Goal: Complete application form: Complete application form

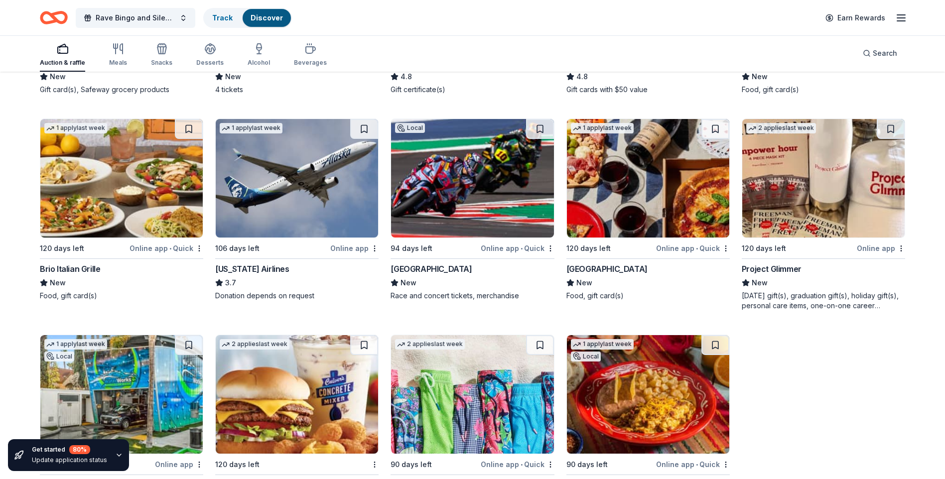
scroll to position [6472, 0]
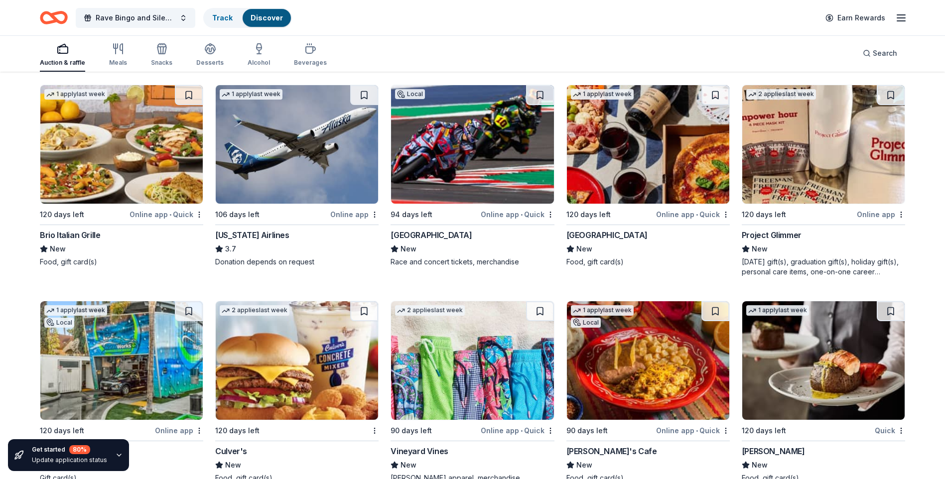
click at [479, 142] on img at bounding box center [472, 144] width 162 height 119
click at [669, 160] on img at bounding box center [648, 144] width 162 height 119
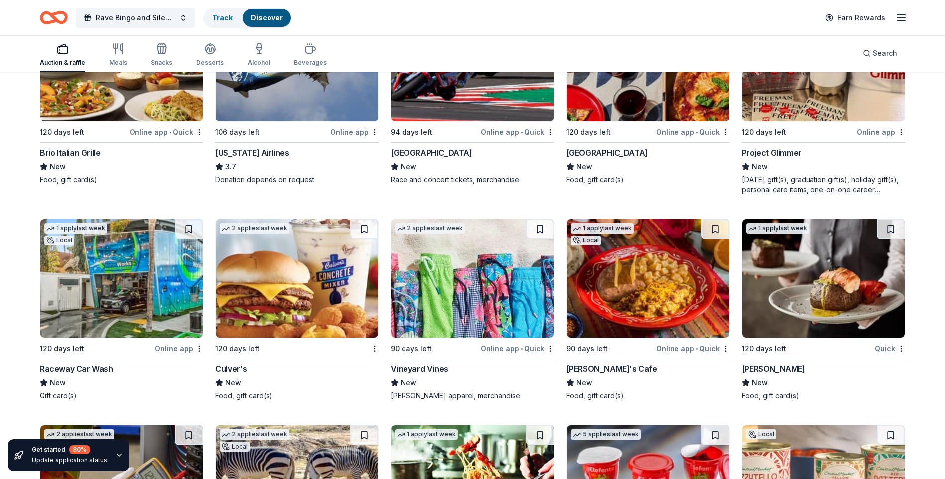
scroll to position [6571, 0]
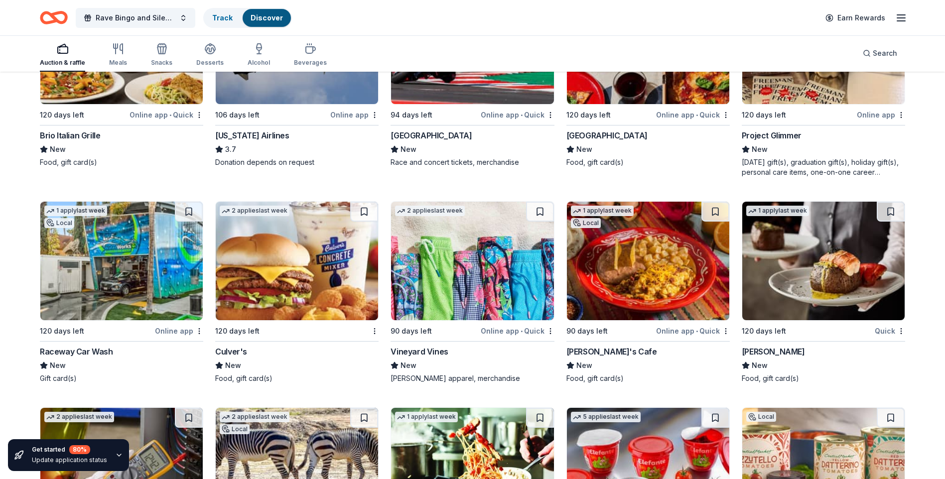
click at [799, 269] on img at bounding box center [823, 261] width 162 height 119
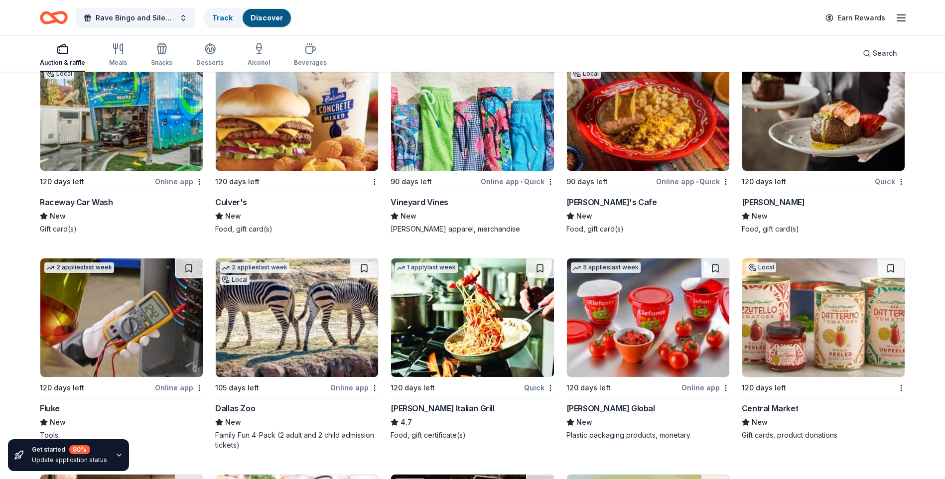
scroll to position [6771, 0]
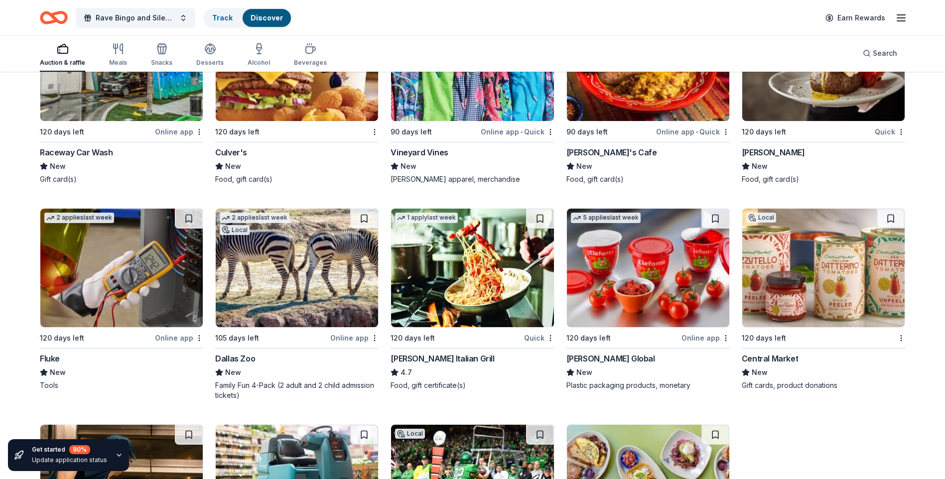
click at [480, 272] on img at bounding box center [472, 268] width 162 height 119
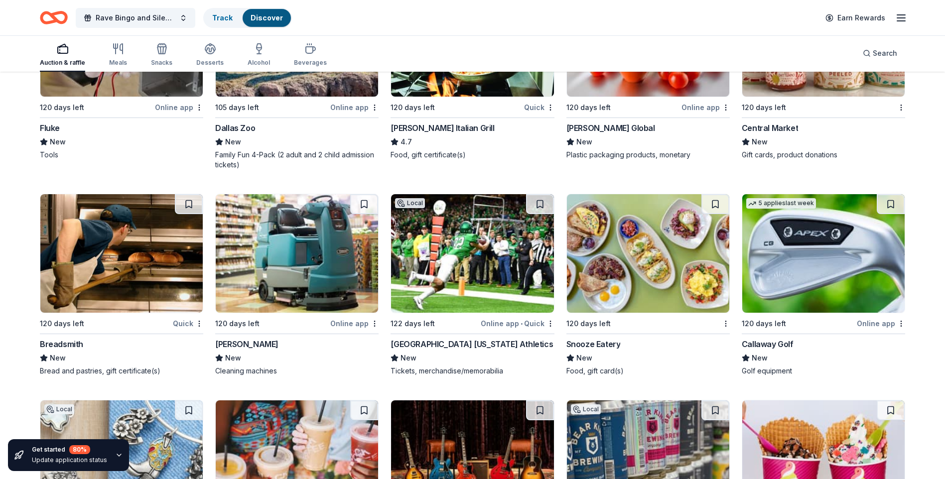
scroll to position [7017, 0]
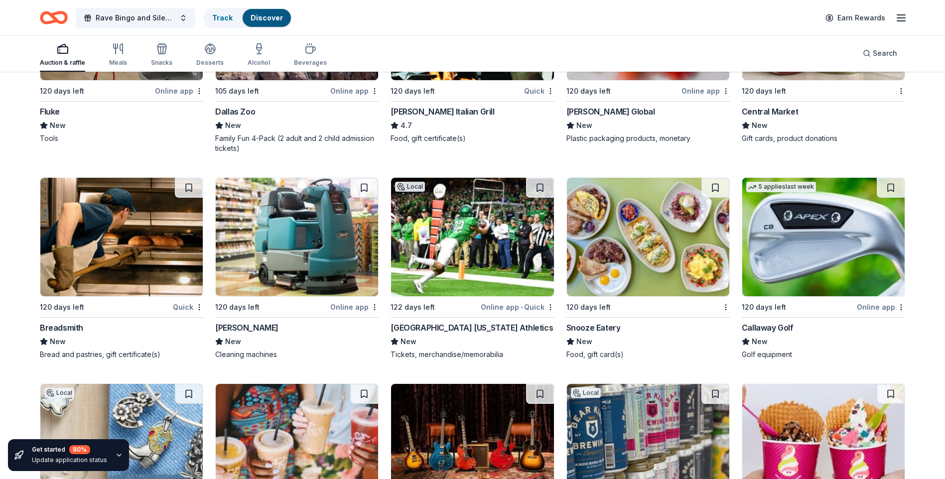
click at [124, 226] on img at bounding box center [121, 237] width 162 height 119
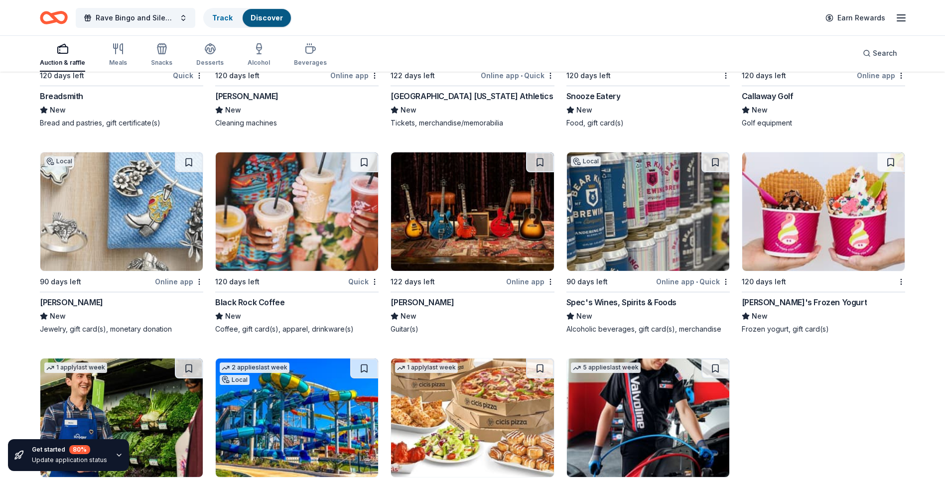
scroll to position [7266, 0]
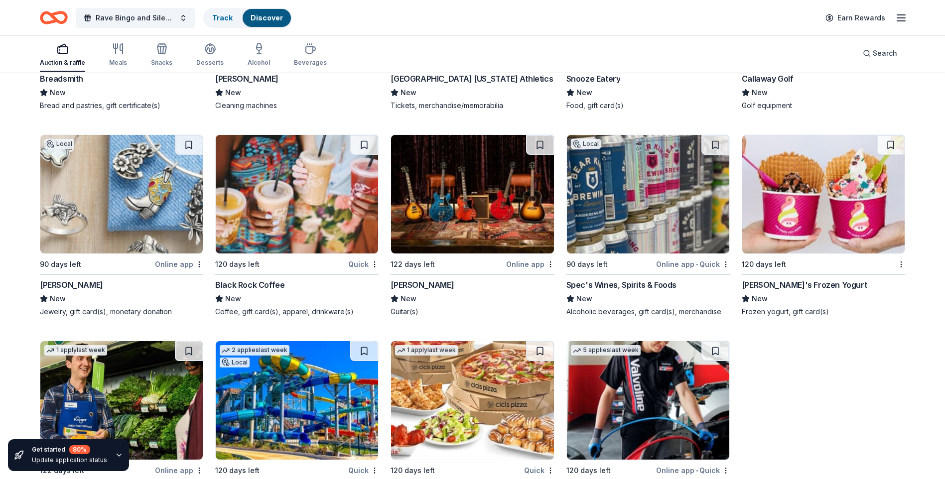
click at [254, 206] on img at bounding box center [297, 194] width 162 height 119
click at [832, 199] on img at bounding box center [823, 194] width 162 height 119
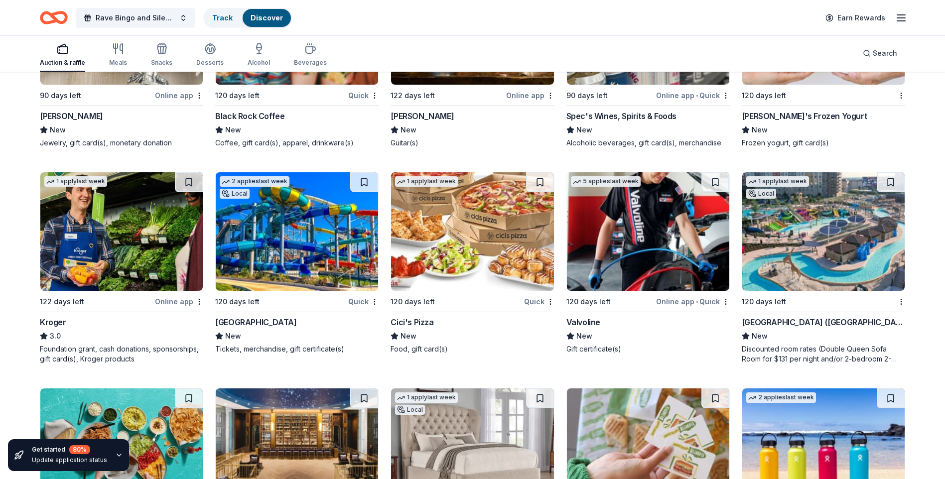
scroll to position [7440, 0]
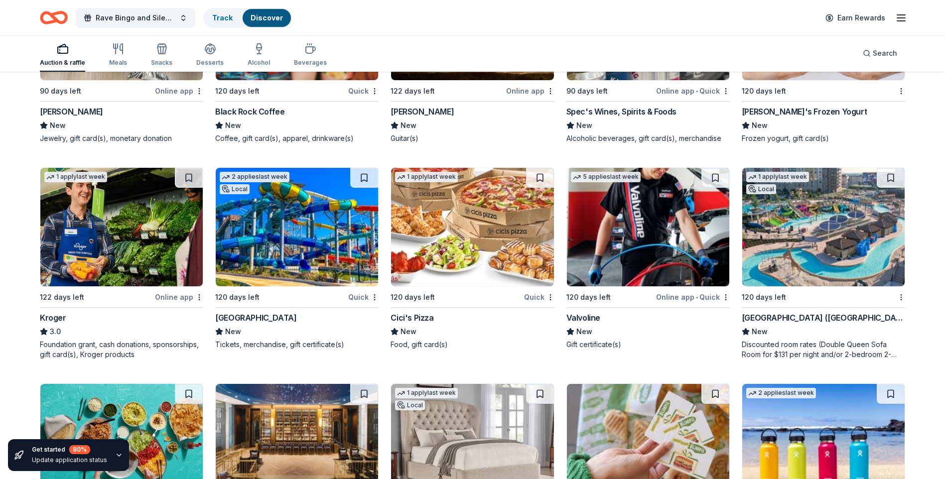
click at [475, 245] on img at bounding box center [472, 227] width 162 height 119
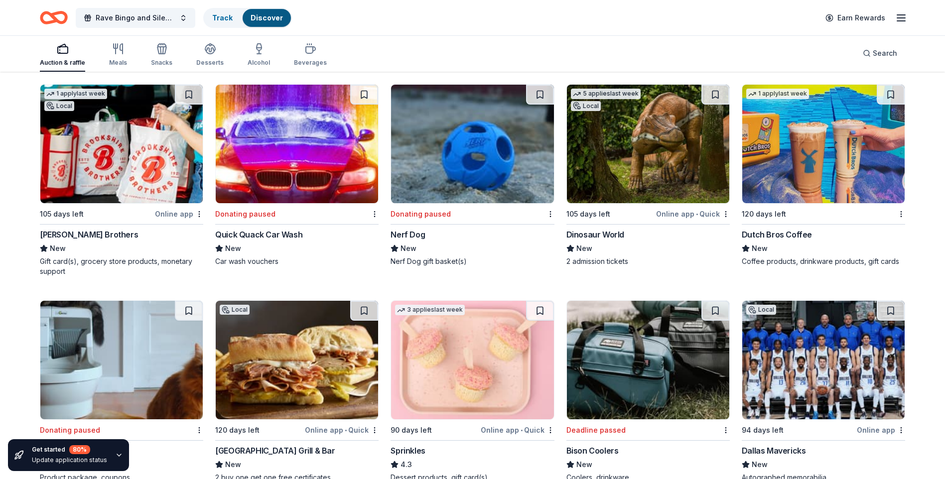
scroll to position [7971, 0]
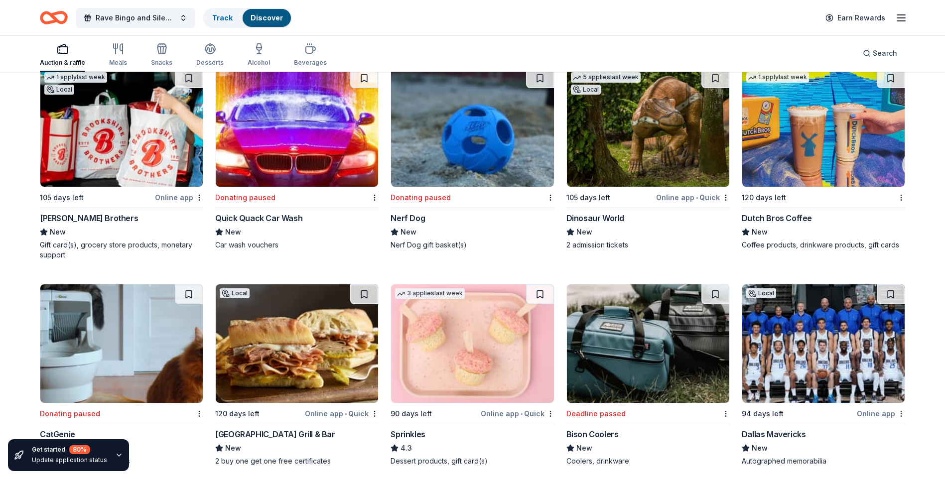
click at [485, 352] on img at bounding box center [472, 343] width 162 height 119
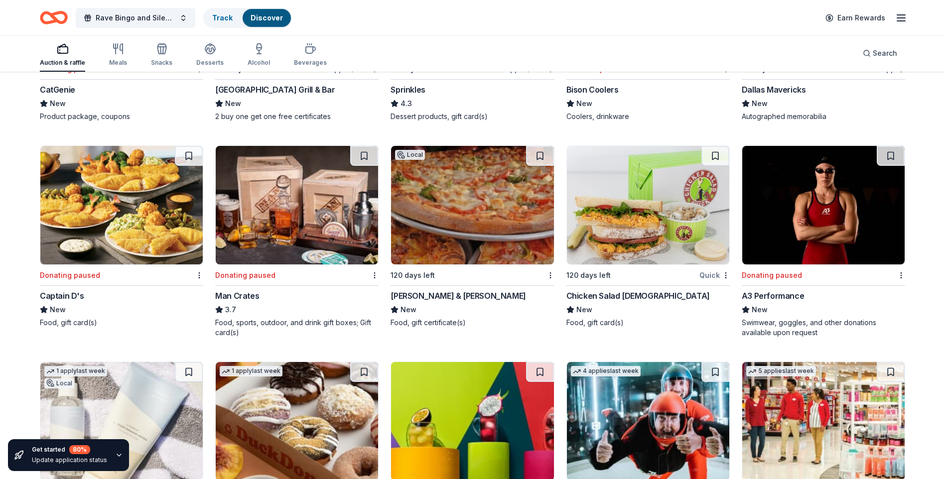
scroll to position [8320, 0]
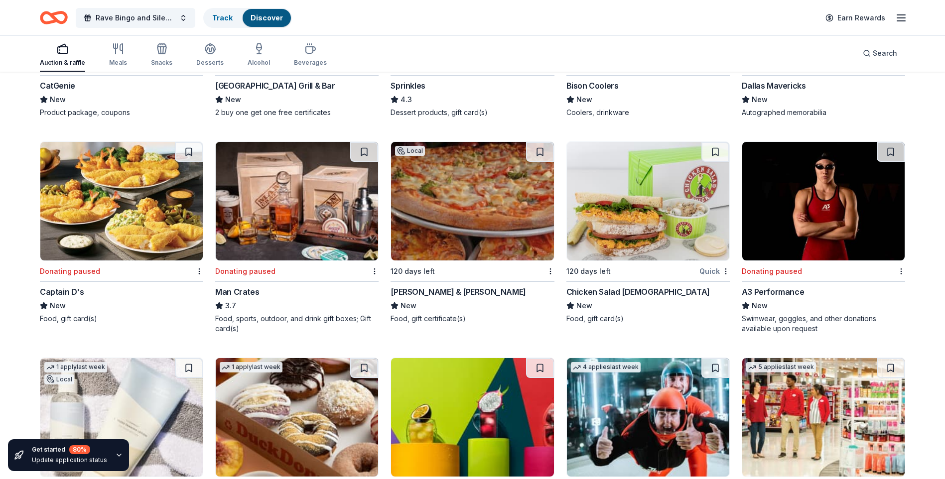
click at [640, 206] on img at bounding box center [648, 201] width 162 height 119
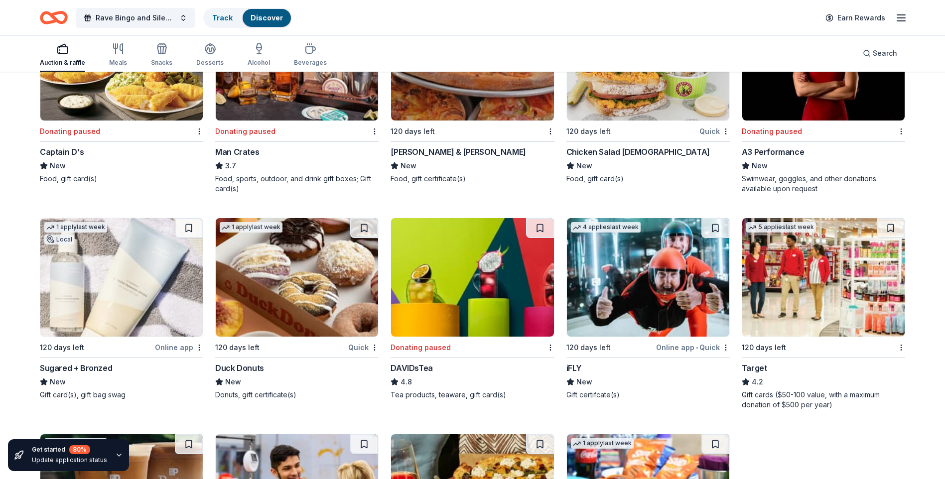
scroll to position [8469, 0]
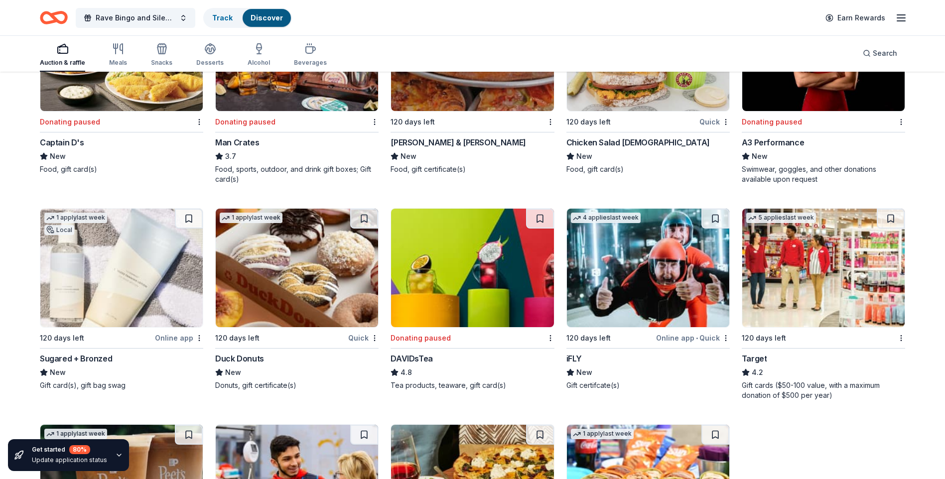
click at [670, 251] on img at bounding box center [648, 268] width 162 height 119
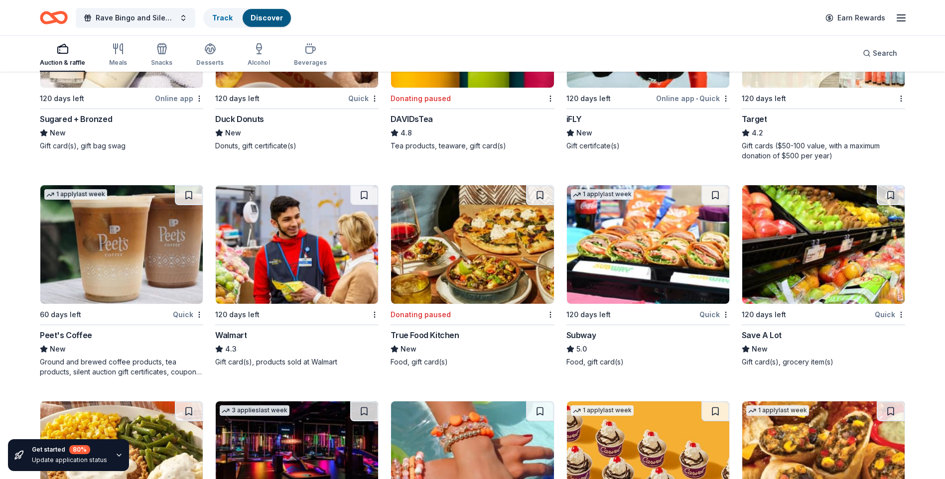
scroll to position [8726, 0]
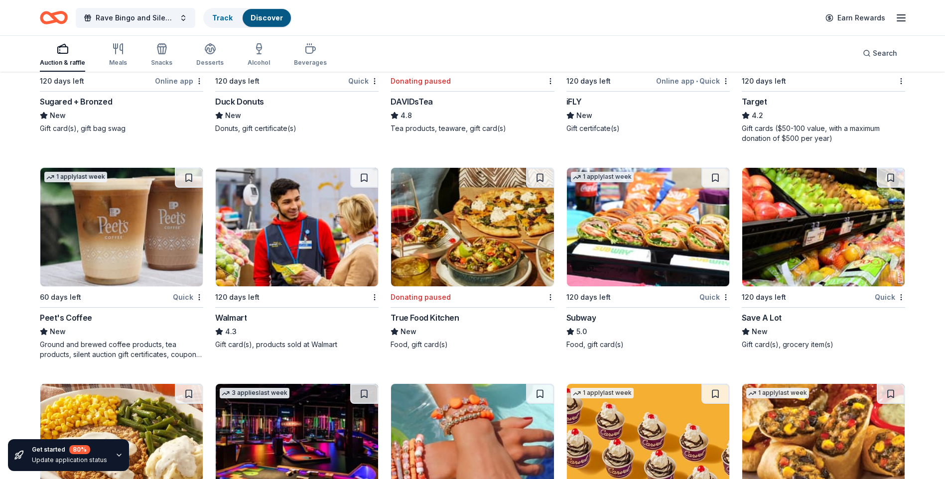
click at [163, 218] on img at bounding box center [121, 227] width 162 height 119
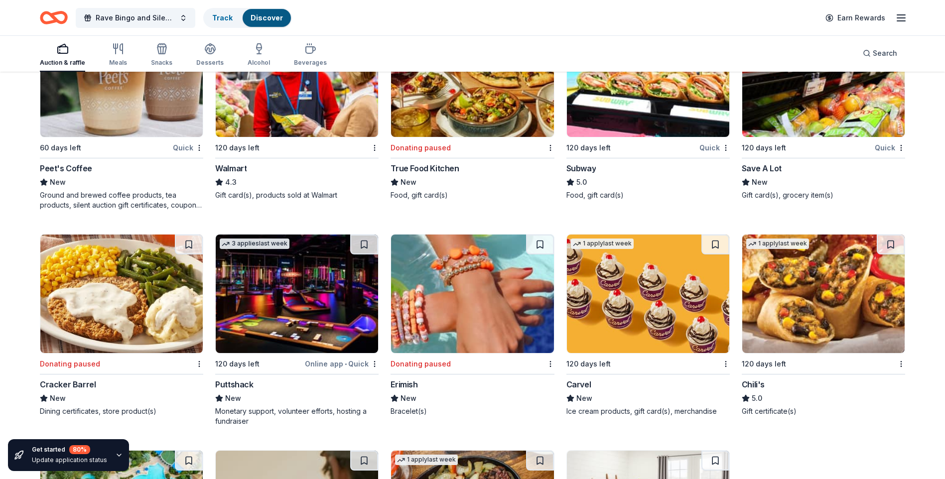
scroll to position [8925, 0]
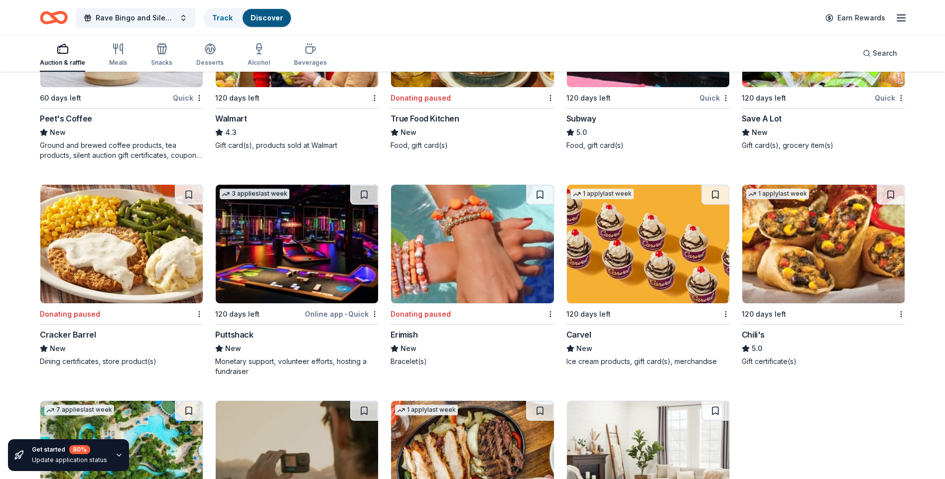
click at [325, 242] on img at bounding box center [297, 244] width 162 height 119
click at [620, 248] on img at bounding box center [648, 244] width 162 height 119
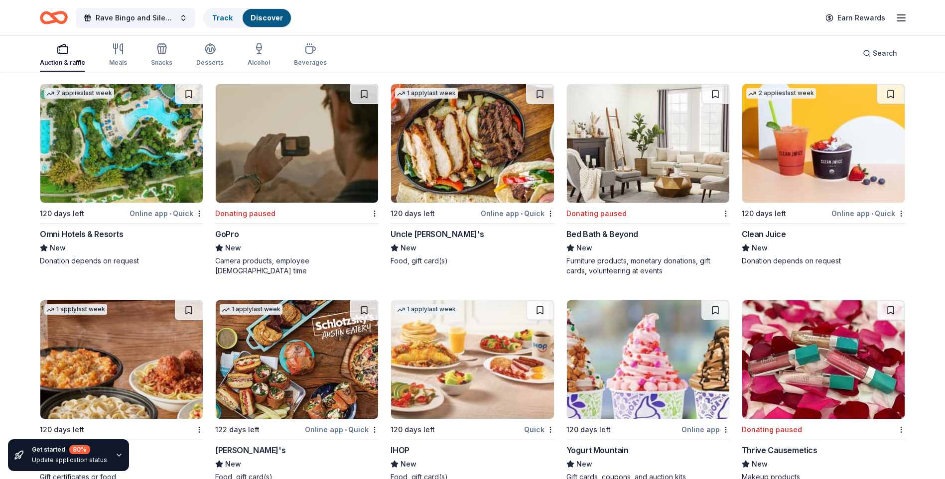
scroll to position [9258, 0]
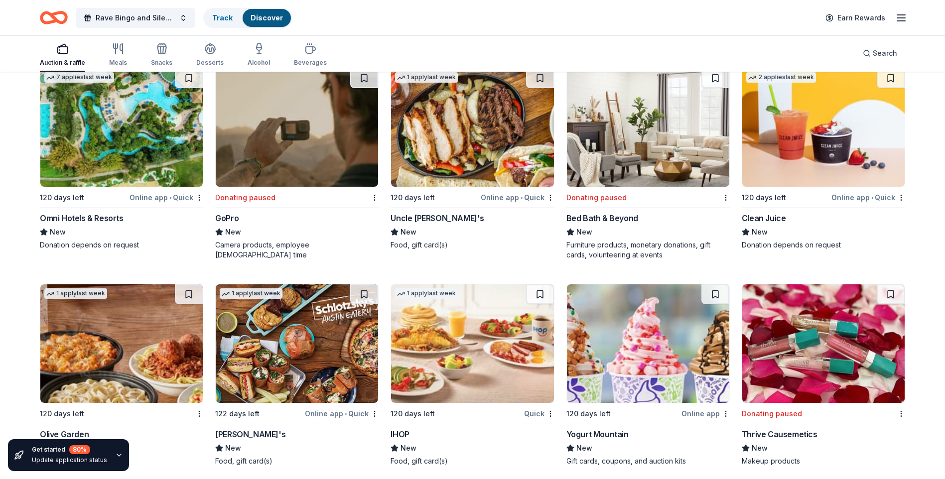
click at [817, 144] on img at bounding box center [823, 127] width 162 height 119
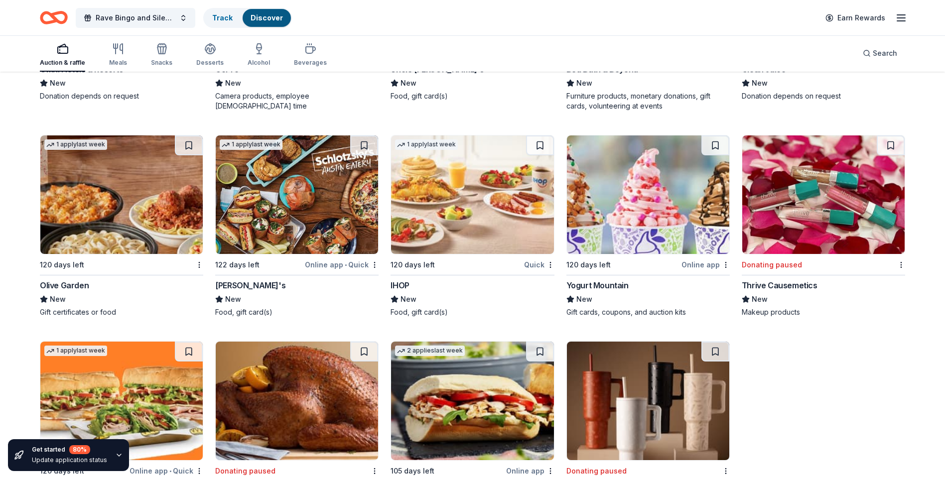
scroll to position [9407, 0]
click at [643, 202] on img at bounding box center [648, 194] width 162 height 119
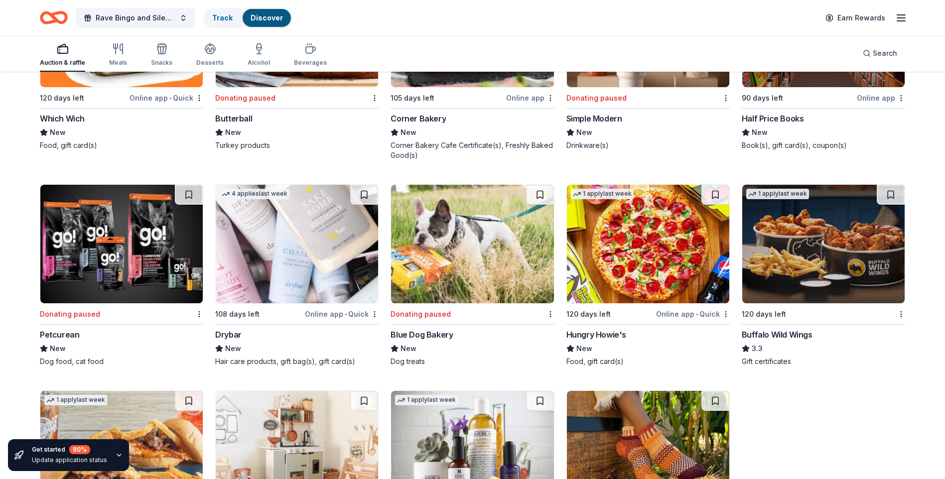
scroll to position [9830, 0]
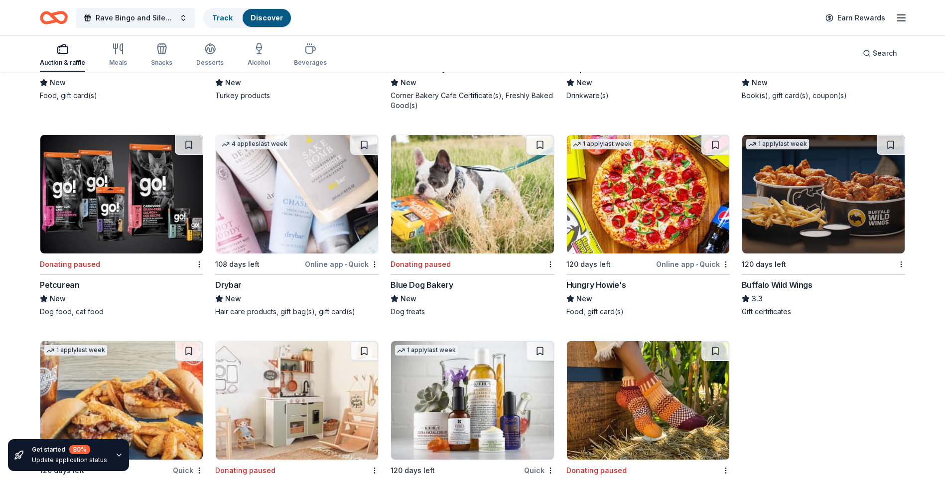
click at [809, 201] on img at bounding box center [823, 194] width 162 height 119
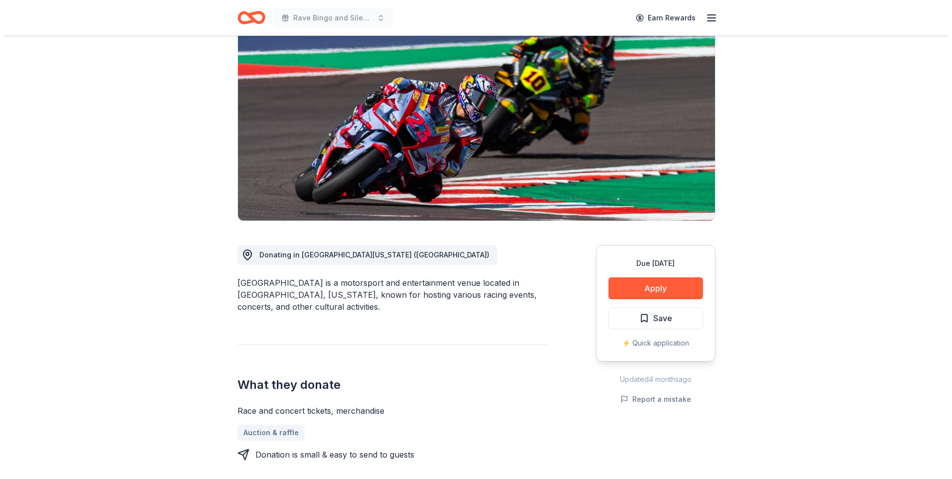
scroll to position [100, 0]
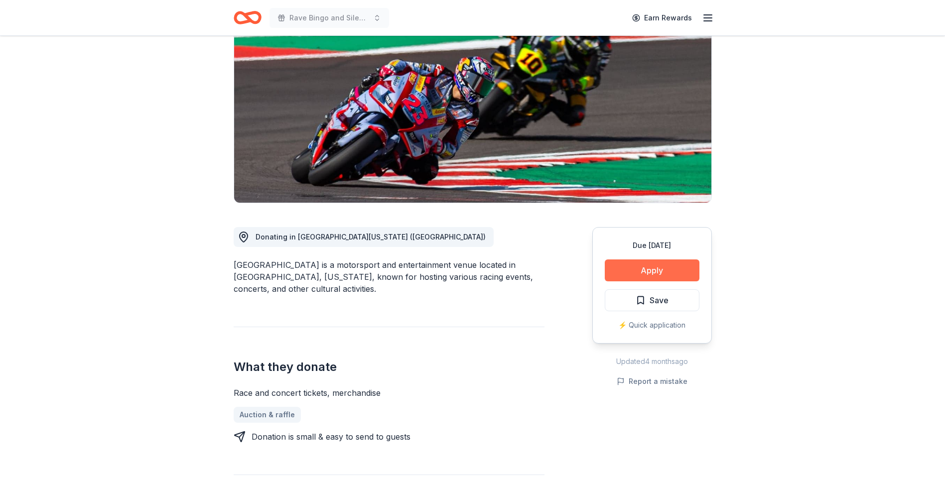
click at [658, 273] on button "Apply" at bounding box center [651, 270] width 95 height 22
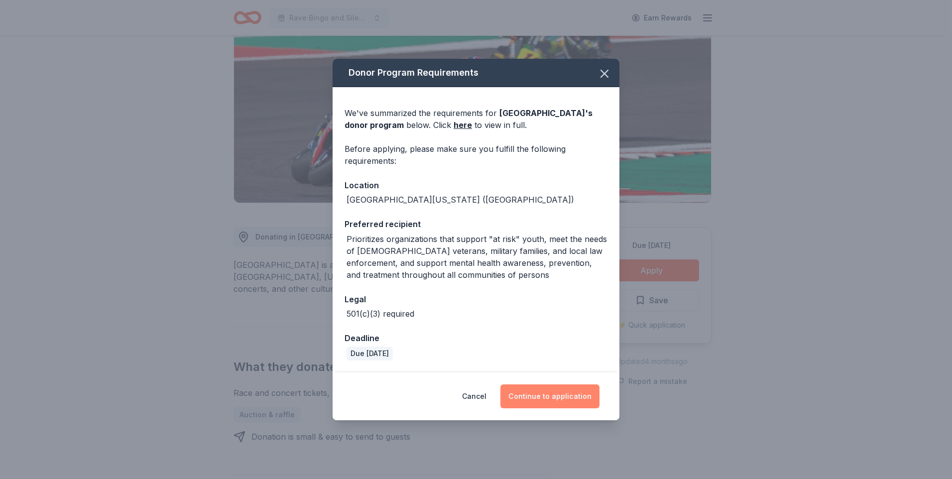
click at [553, 392] on button "Continue to application" at bounding box center [549, 396] width 99 height 24
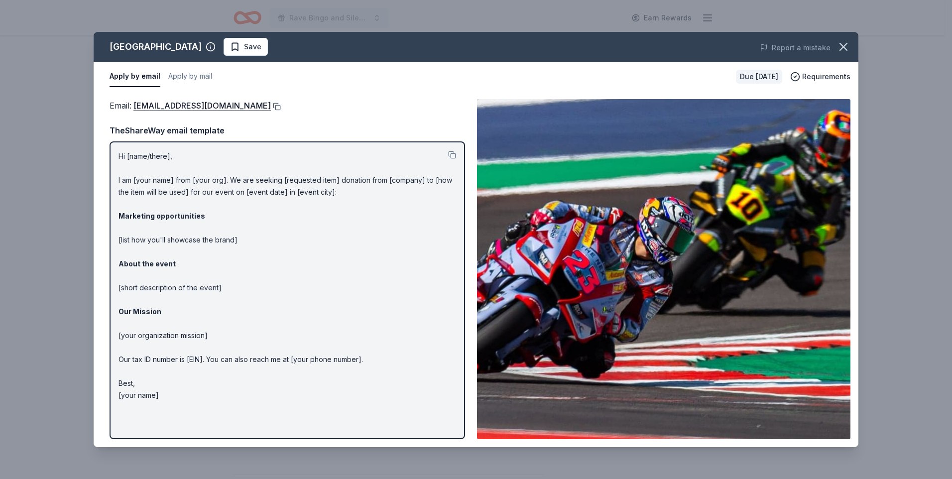
click at [281, 106] on button at bounding box center [276, 107] width 10 height 8
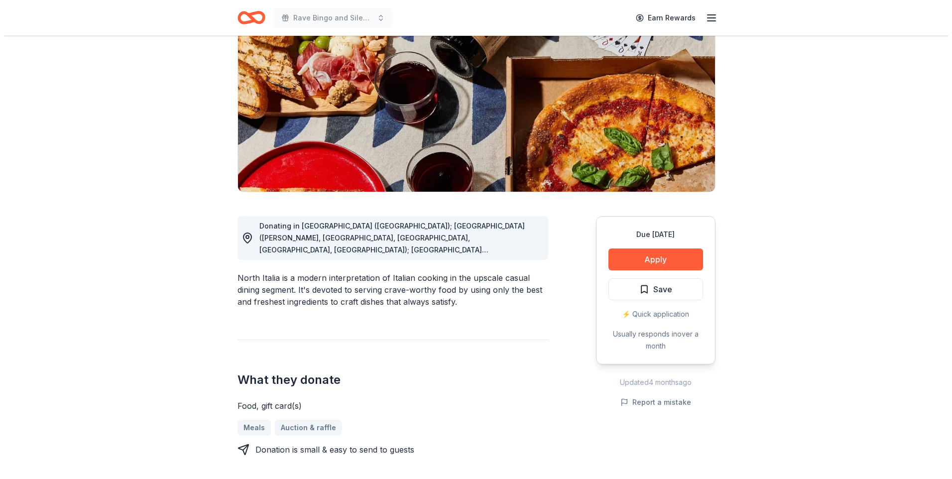
scroll to position [100, 0]
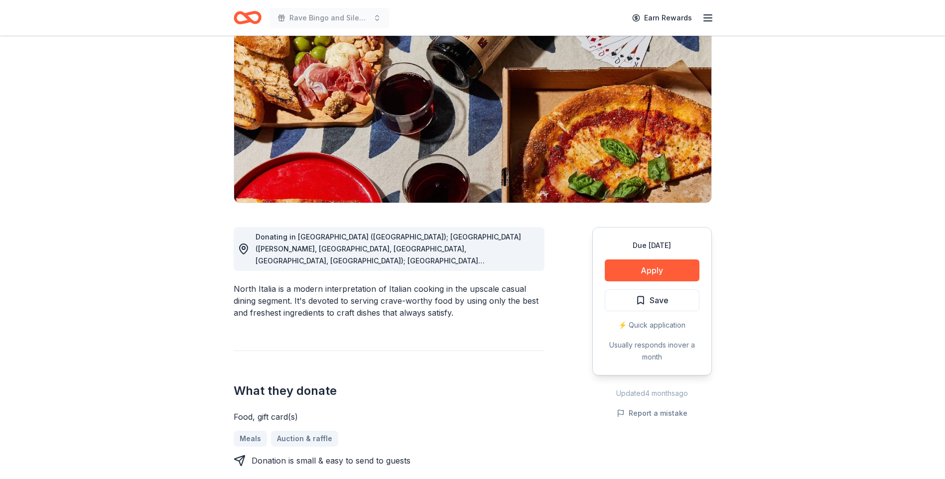
click at [513, 254] on div "Donating in AL (Birmingham); AZ (Gilbert, Peoria, Phoenix, Scottsdale, Tucson);…" at bounding box center [395, 249] width 281 height 36
click at [651, 271] on button "Apply" at bounding box center [651, 270] width 95 height 22
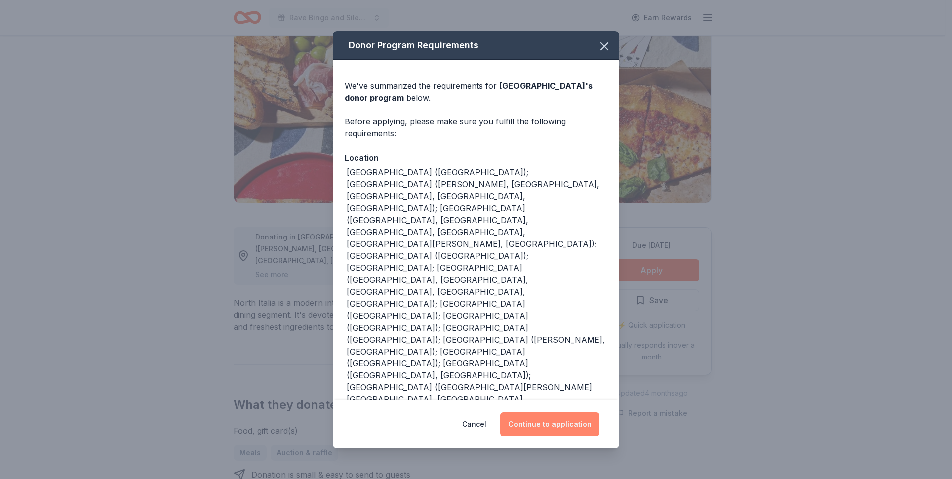
click at [559, 412] on button "Continue to application" at bounding box center [549, 424] width 99 height 24
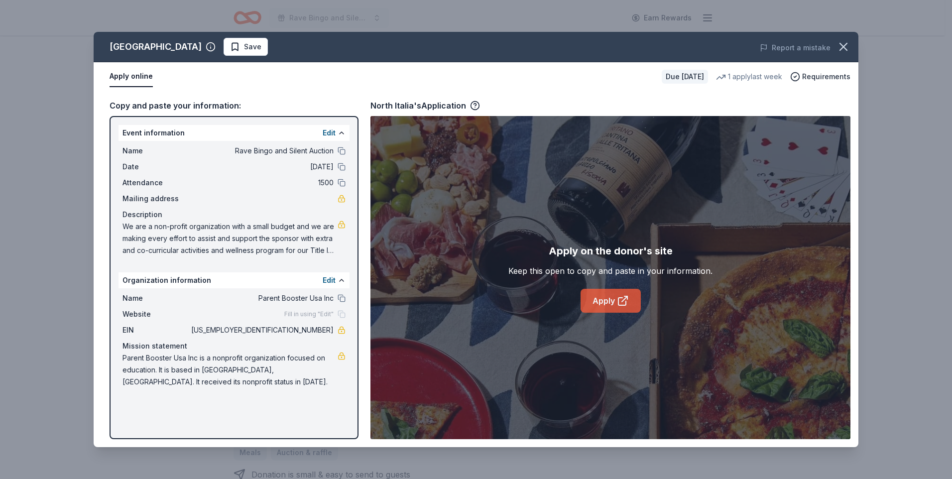
click at [596, 298] on link "Apply" at bounding box center [611, 301] width 60 height 24
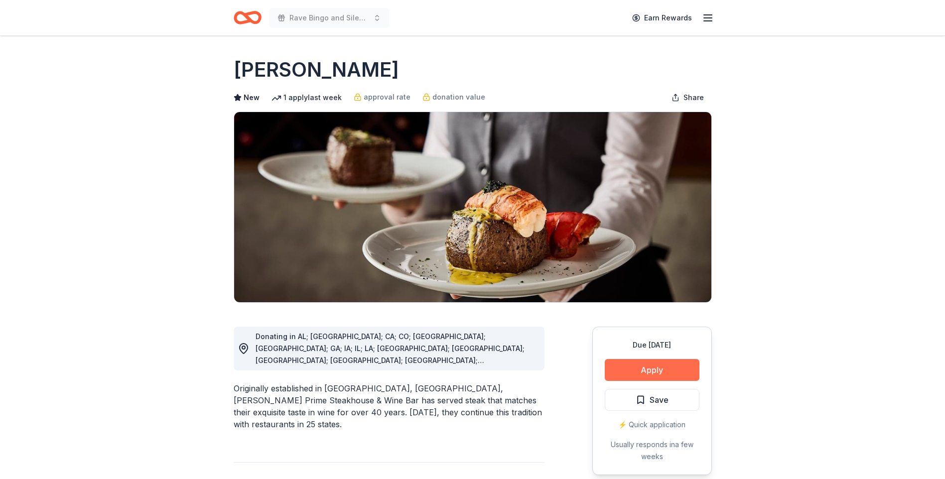
click at [648, 369] on button "Apply" at bounding box center [651, 370] width 95 height 22
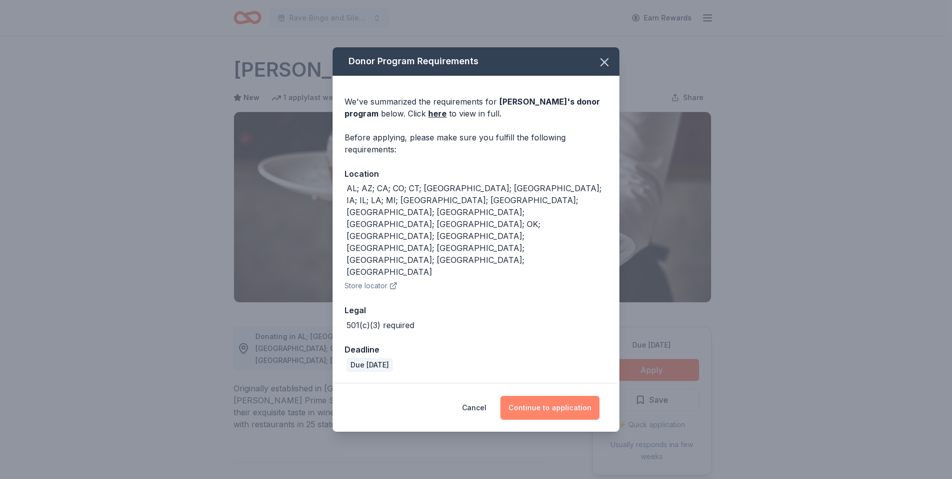
click at [559, 396] on button "Continue to application" at bounding box center [549, 408] width 99 height 24
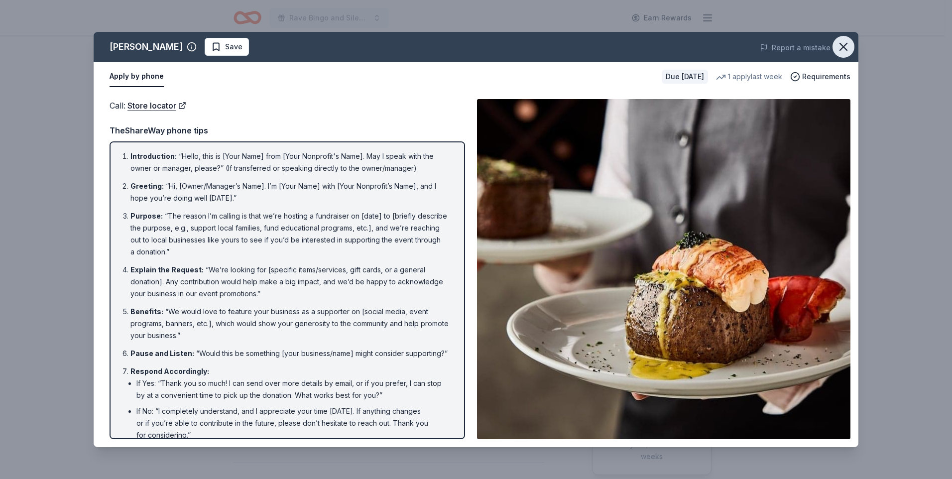
click at [842, 41] on icon "button" at bounding box center [843, 47] width 14 height 14
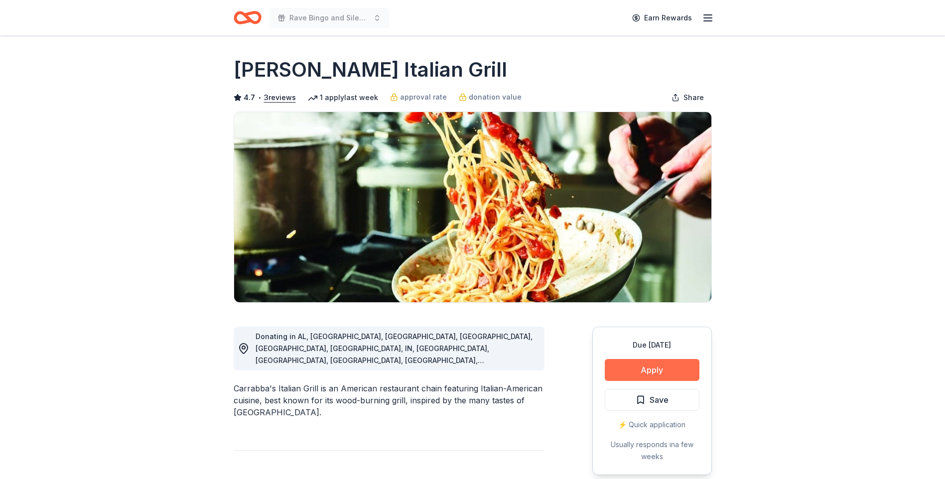
click at [641, 377] on button "Apply" at bounding box center [651, 370] width 95 height 22
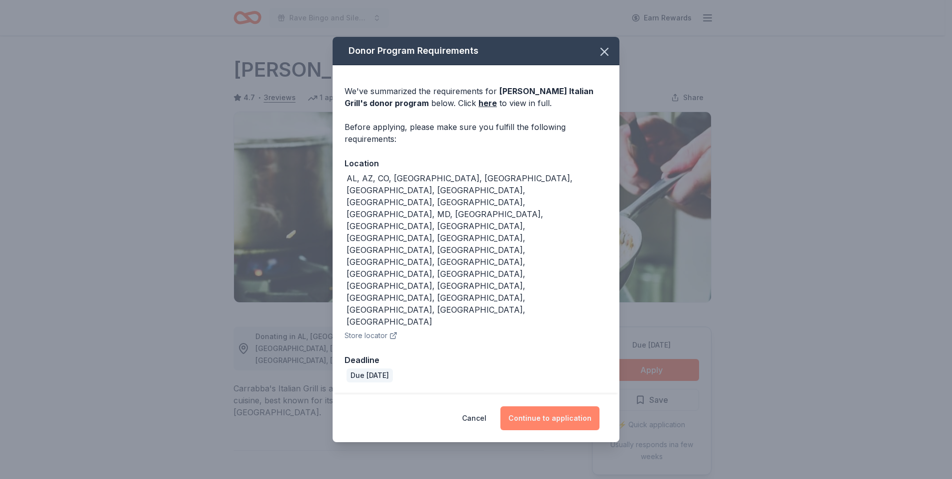
click at [541, 406] on button "Continue to application" at bounding box center [549, 418] width 99 height 24
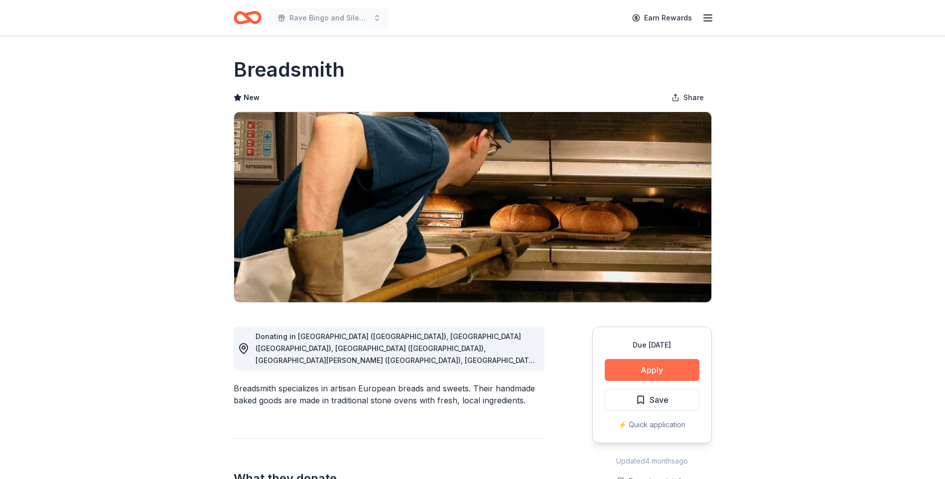
click at [663, 370] on button "Apply" at bounding box center [651, 370] width 95 height 22
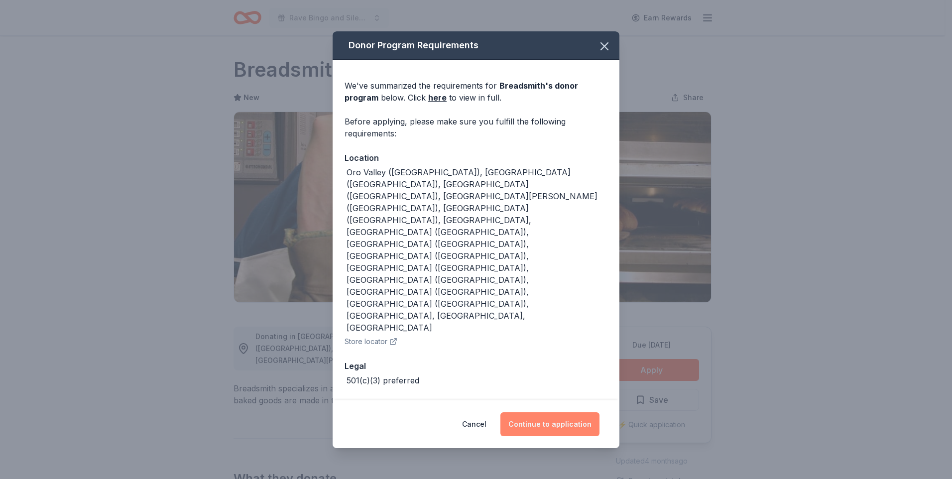
click at [541, 412] on button "Continue to application" at bounding box center [549, 424] width 99 height 24
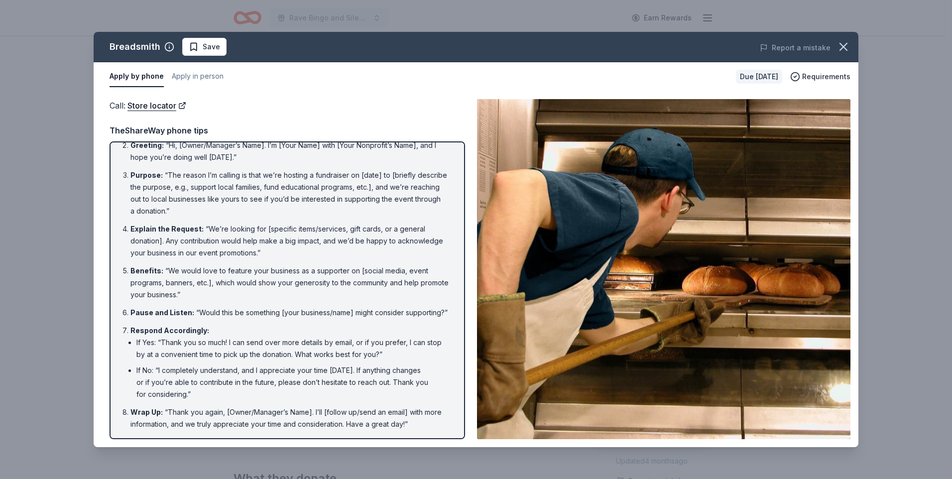
scroll to position [53, 0]
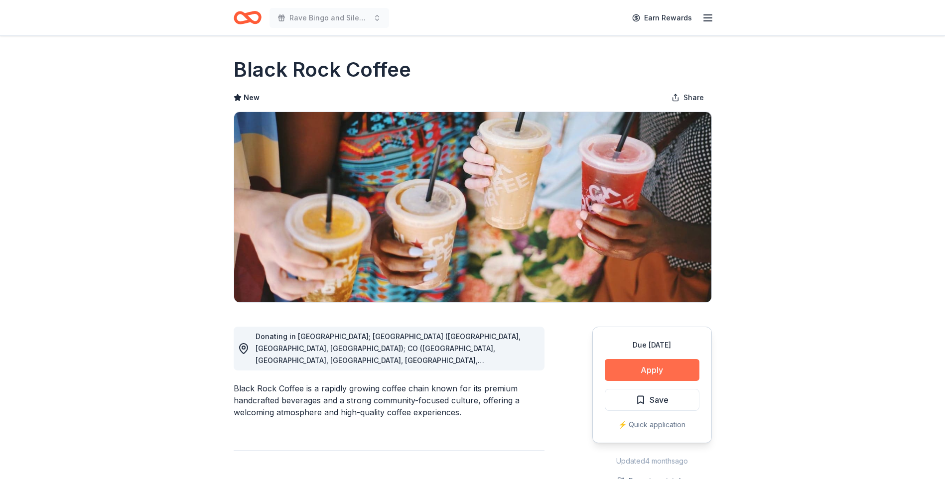
click at [657, 375] on button "Apply" at bounding box center [651, 370] width 95 height 22
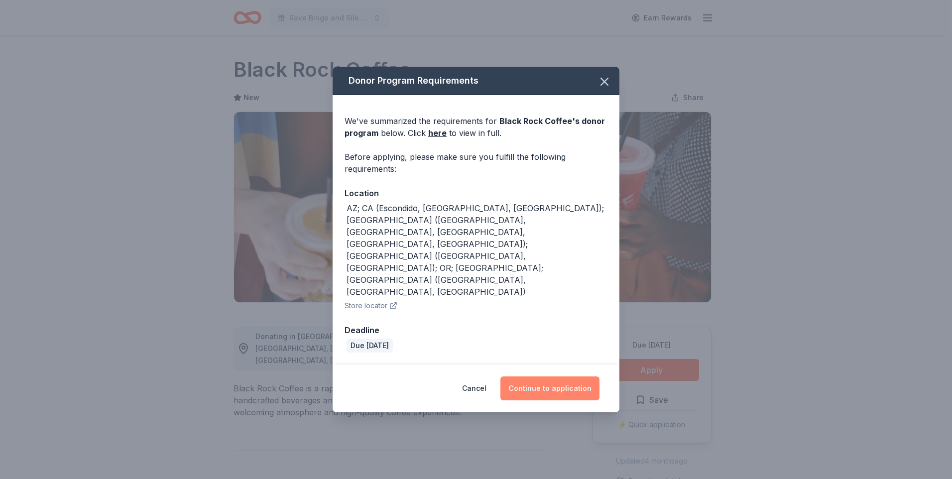
click at [545, 376] on button "Continue to application" at bounding box center [549, 388] width 99 height 24
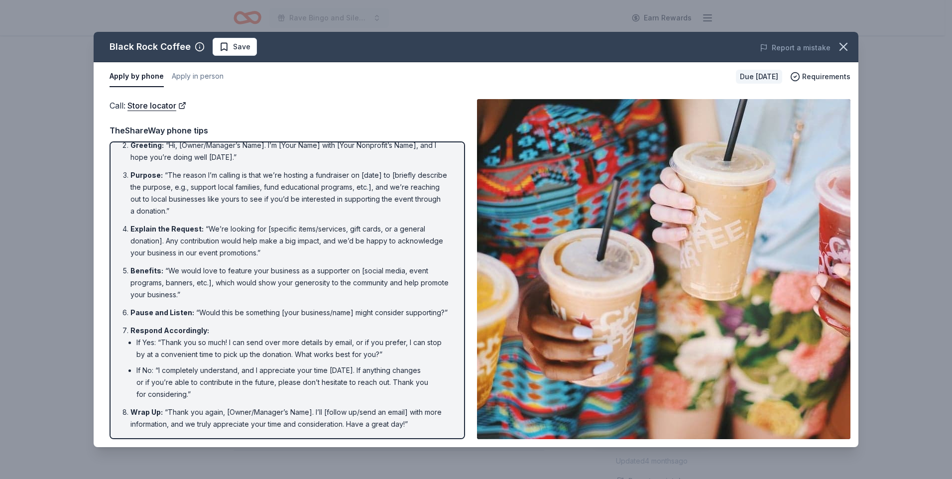
scroll to position [53, 0]
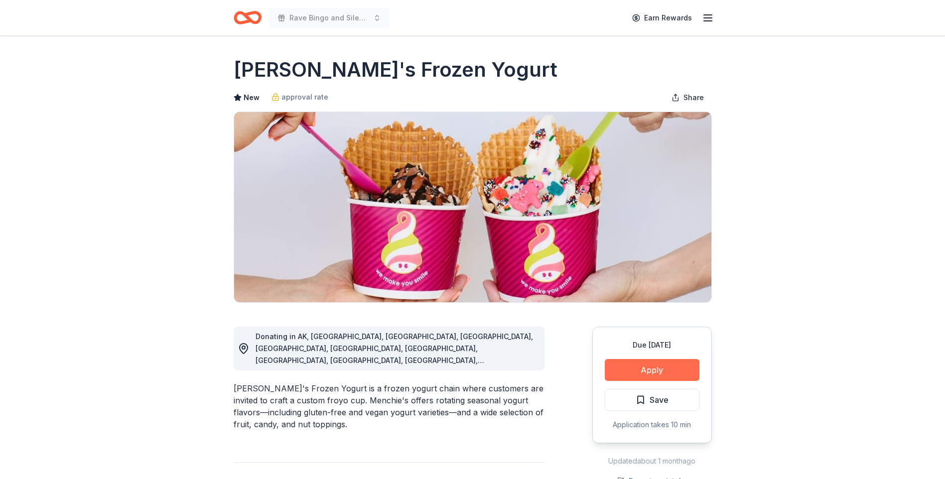
click at [638, 375] on button "Apply" at bounding box center [651, 370] width 95 height 22
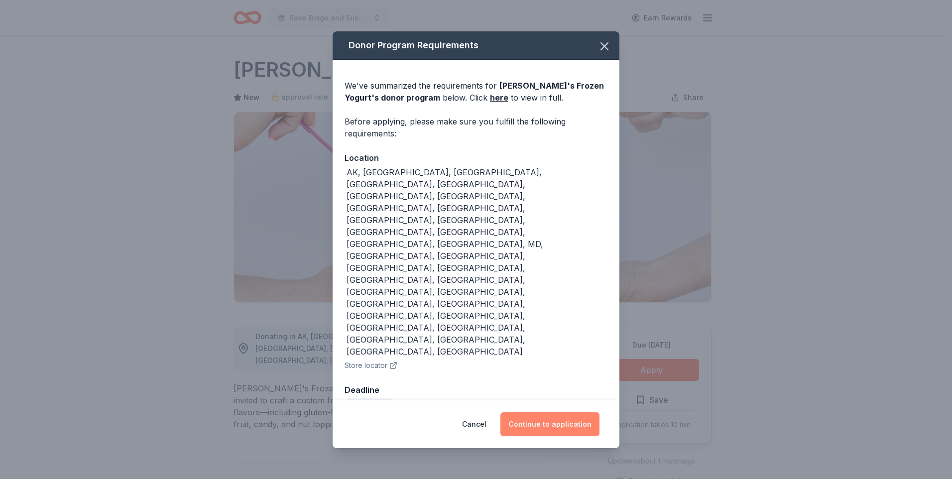
click at [548, 412] on button "Continue to application" at bounding box center [549, 424] width 99 height 24
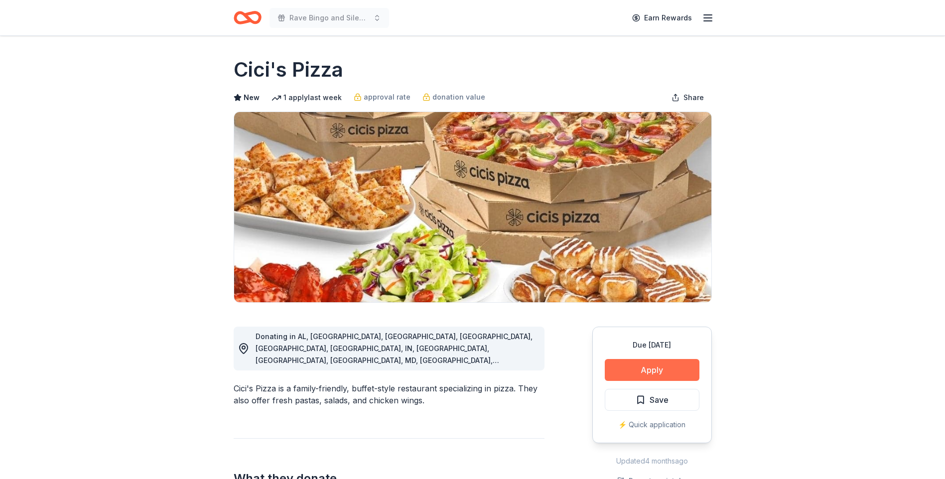
click at [655, 367] on button "Apply" at bounding box center [651, 370] width 95 height 22
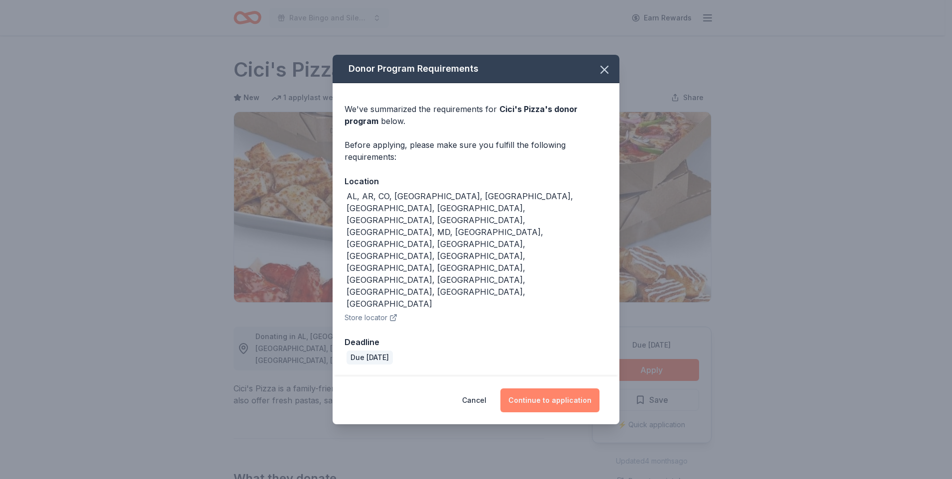
click at [539, 388] on button "Continue to application" at bounding box center [549, 400] width 99 height 24
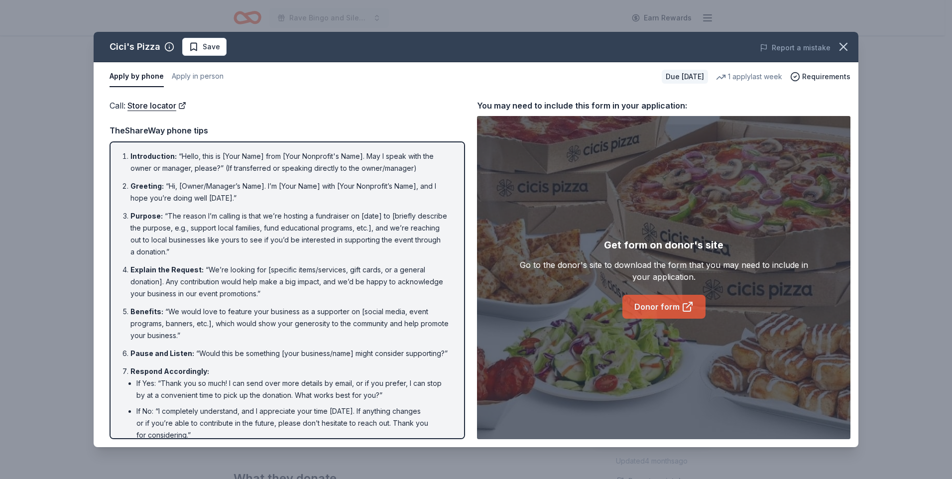
click at [668, 304] on link "Donor form" at bounding box center [663, 307] width 83 height 24
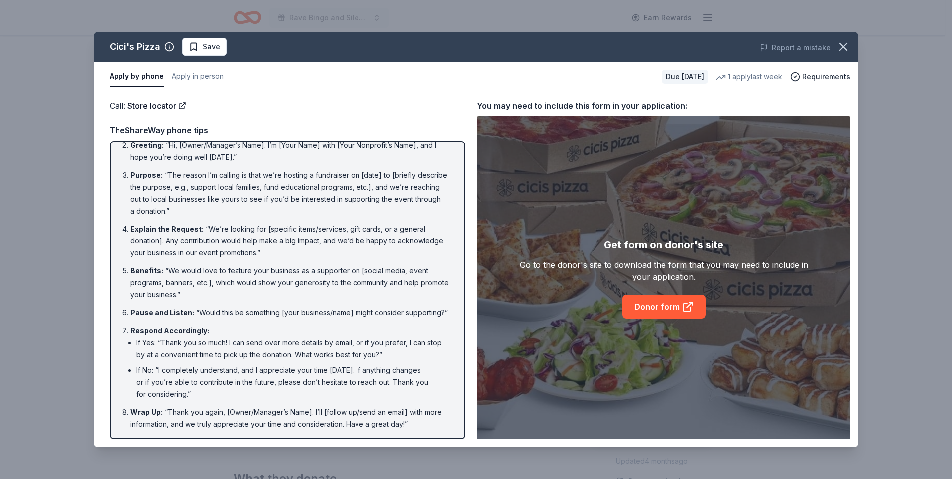
scroll to position [53, 0]
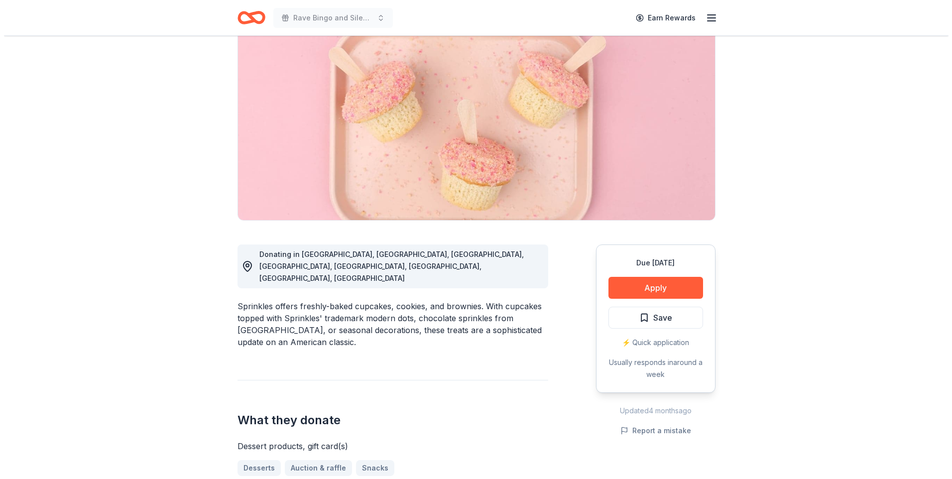
scroll to position [100, 0]
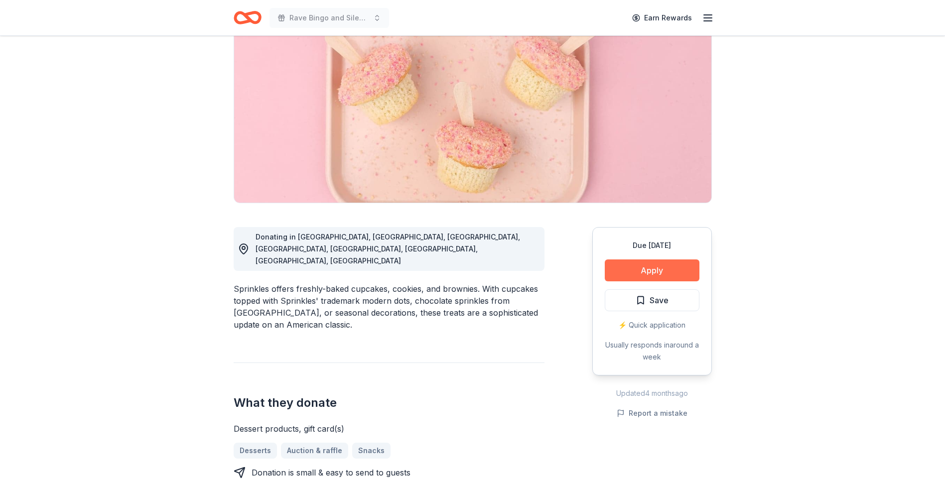
click at [646, 271] on button "Apply" at bounding box center [651, 270] width 95 height 22
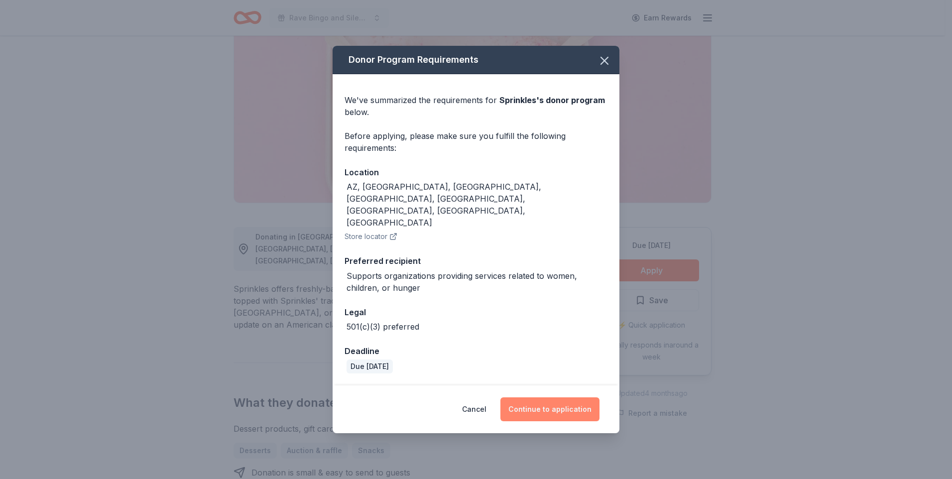
click at [545, 397] on button "Continue to application" at bounding box center [549, 409] width 99 height 24
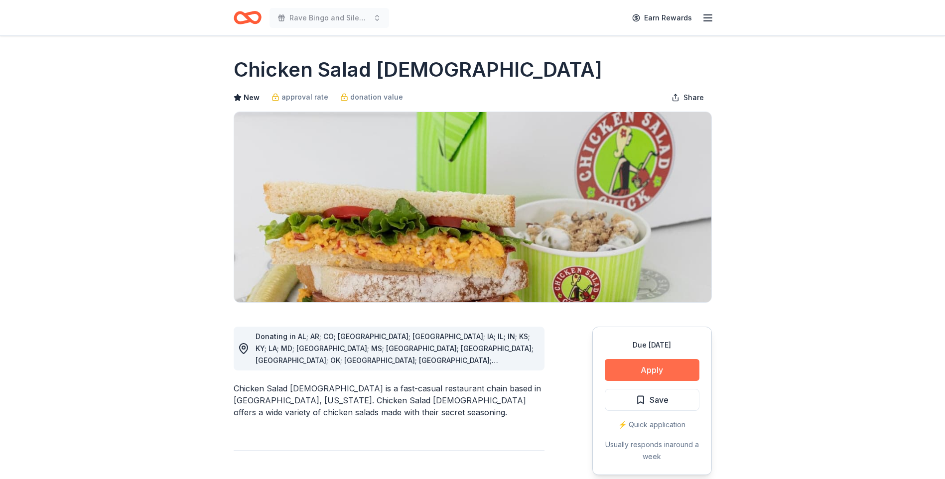
click at [662, 368] on button "Apply" at bounding box center [651, 370] width 95 height 22
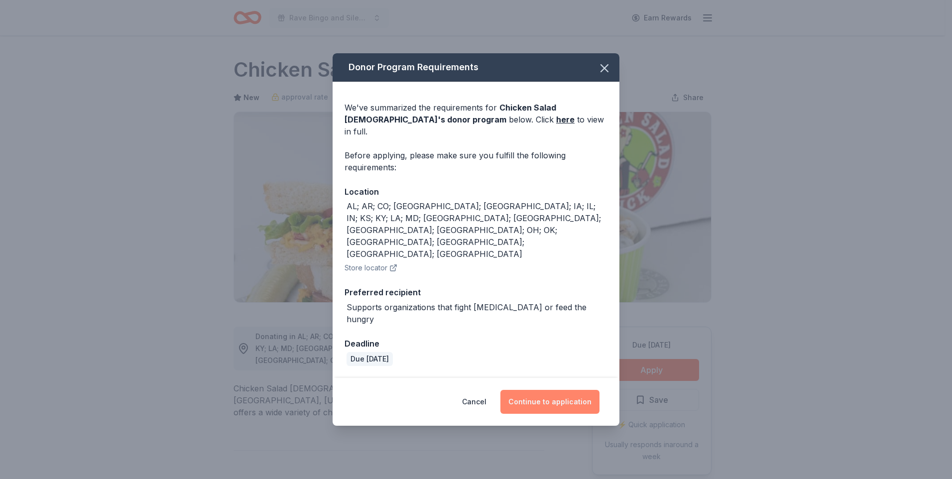
click at [557, 390] on button "Continue to application" at bounding box center [549, 402] width 99 height 24
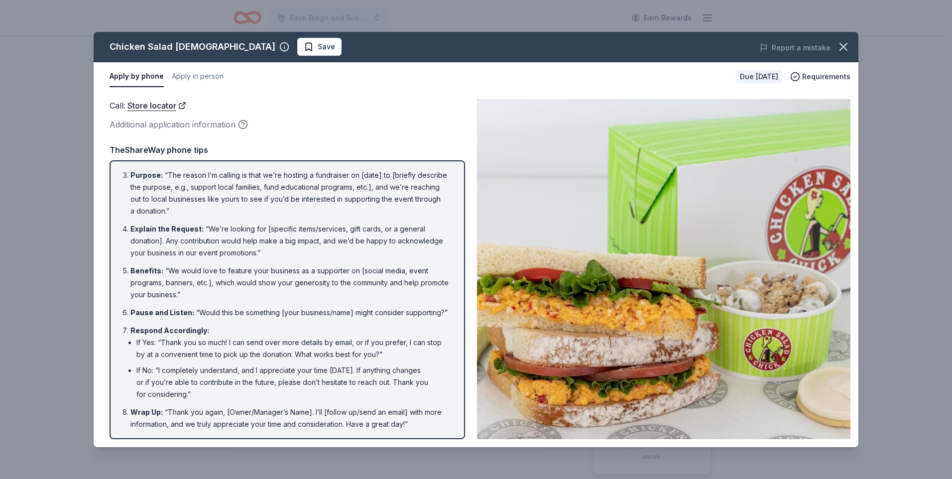
scroll to position [72, 0]
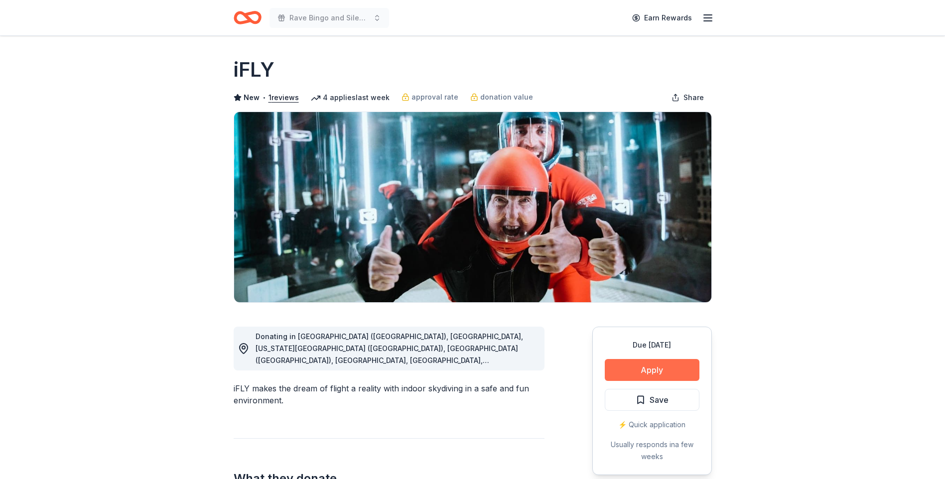
click at [648, 370] on button "Apply" at bounding box center [651, 370] width 95 height 22
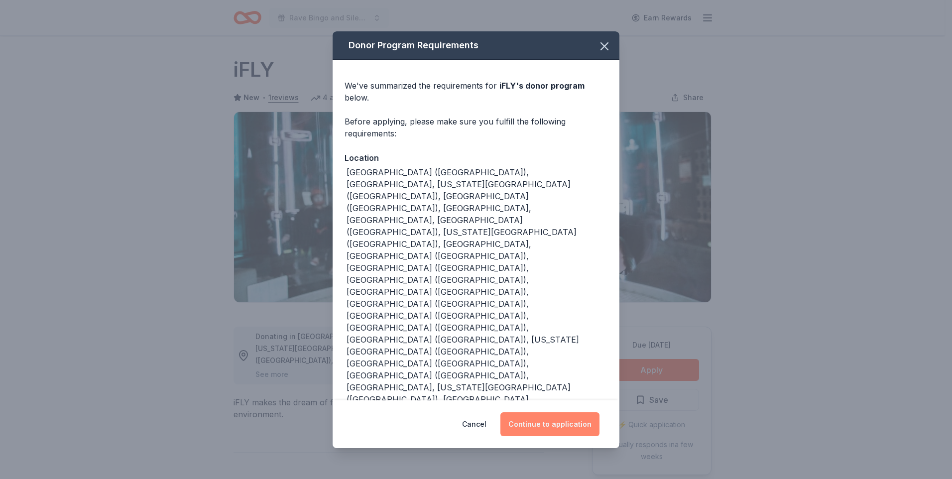
click at [530, 412] on button "Continue to application" at bounding box center [549, 424] width 99 height 24
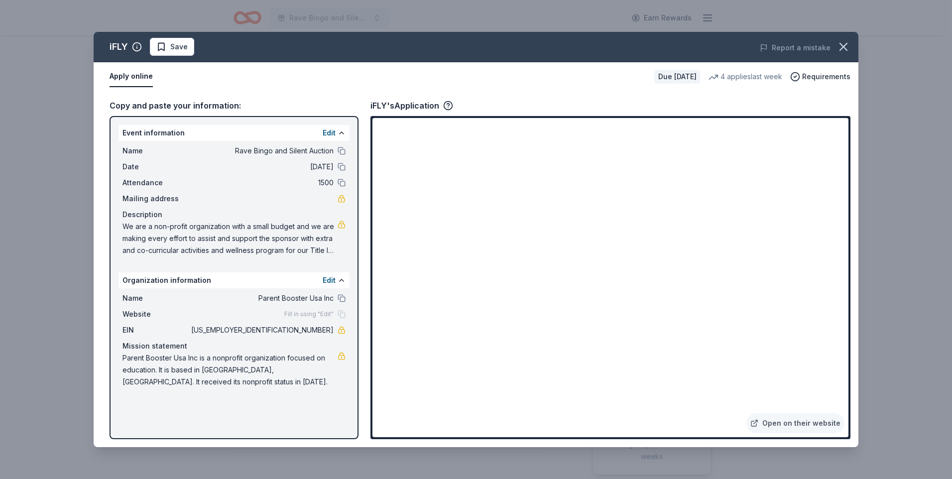
click at [895, 170] on div "iFLY Save Report a mistake Apply online Due in 120 days 4 applies last week Req…" at bounding box center [476, 239] width 952 height 479
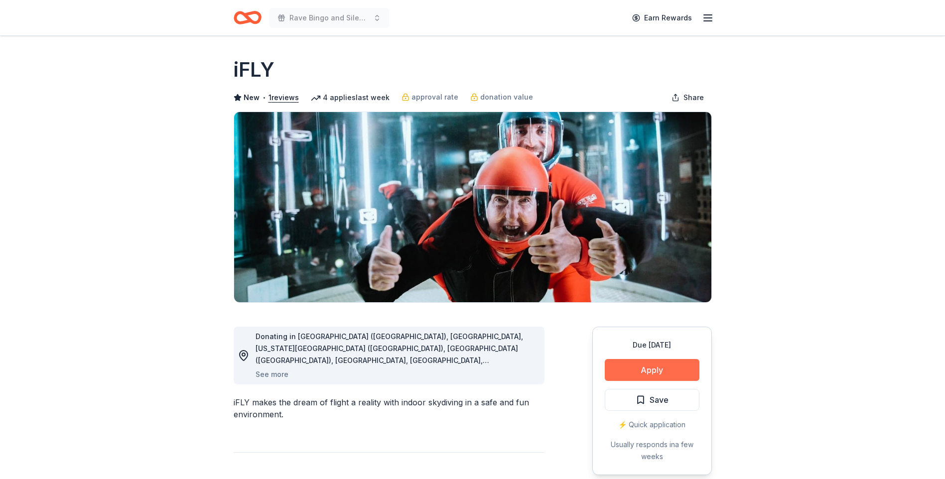
click at [654, 372] on button "Apply" at bounding box center [651, 370] width 95 height 22
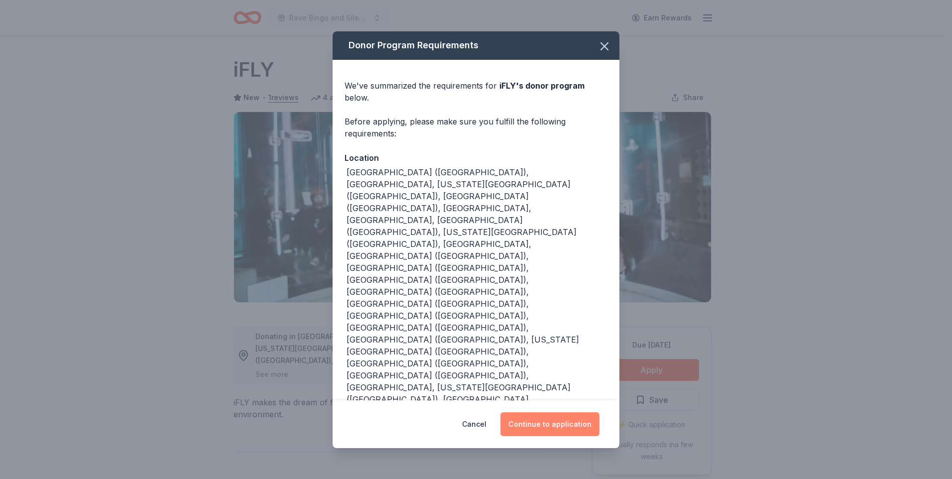
click at [553, 412] on button "Continue to application" at bounding box center [549, 424] width 99 height 24
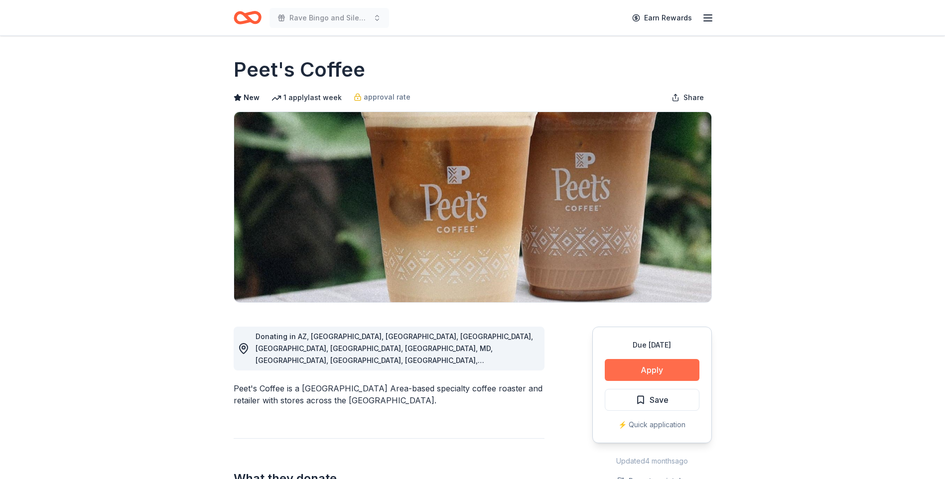
click at [659, 370] on button "Apply" at bounding box center [651, 370] width 95 height 22
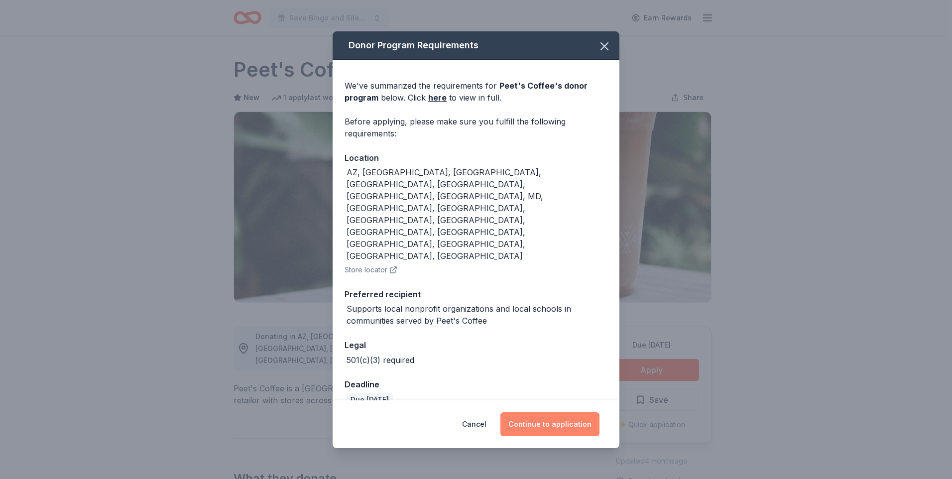
click at [558, 412] on button "Continue to application" at bounding box center [549, 424] width 99 height 24
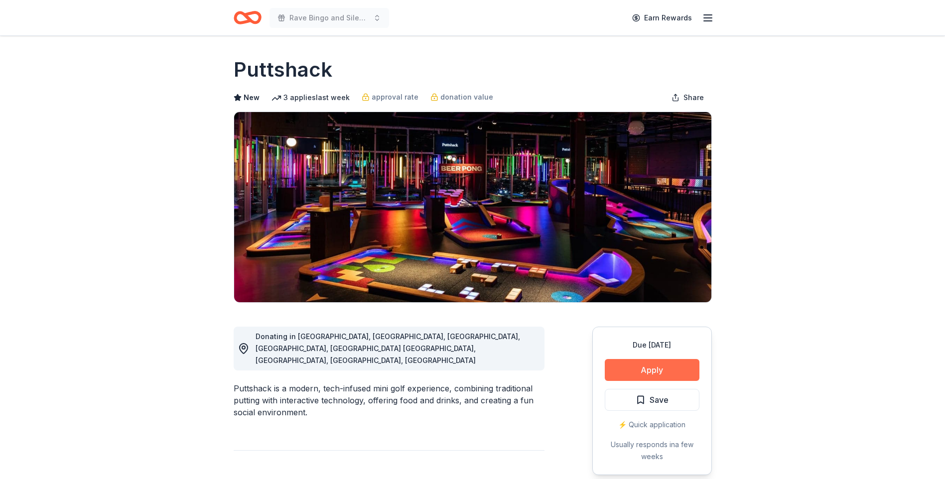
click at [645, 367] on button "Apply" at bounding box center [651, 370] width 95 height 22
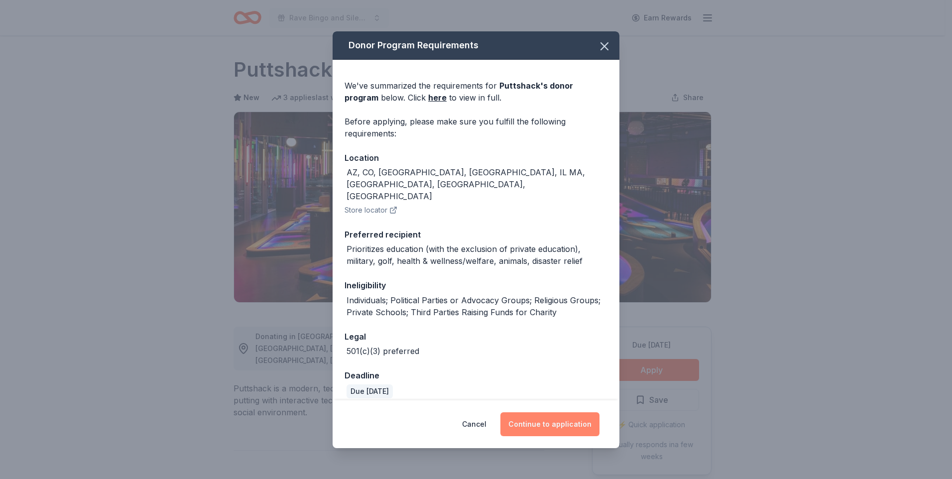
click at [549, 417] on button "Continue to application" at bounding box center [549, 424] width 99 height 24
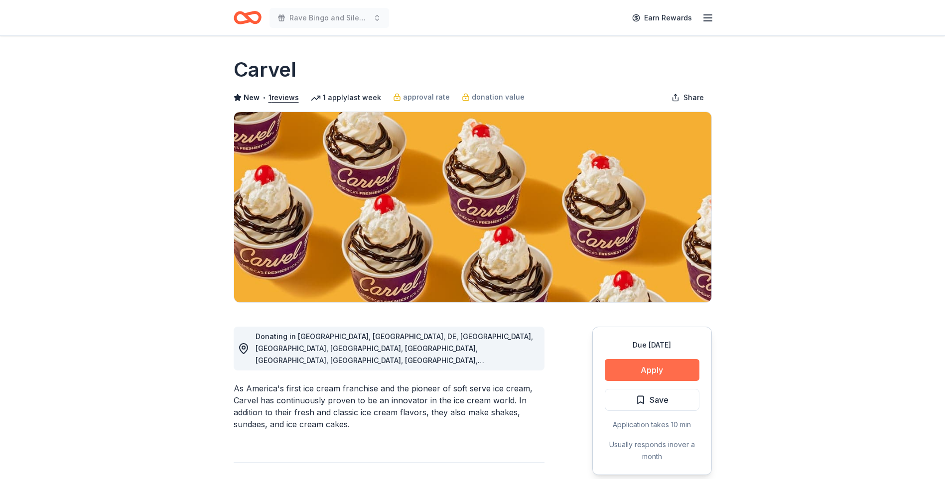
click at [651, 369] on button "Apply" at bounding box center [651, 370] width 95 height 22
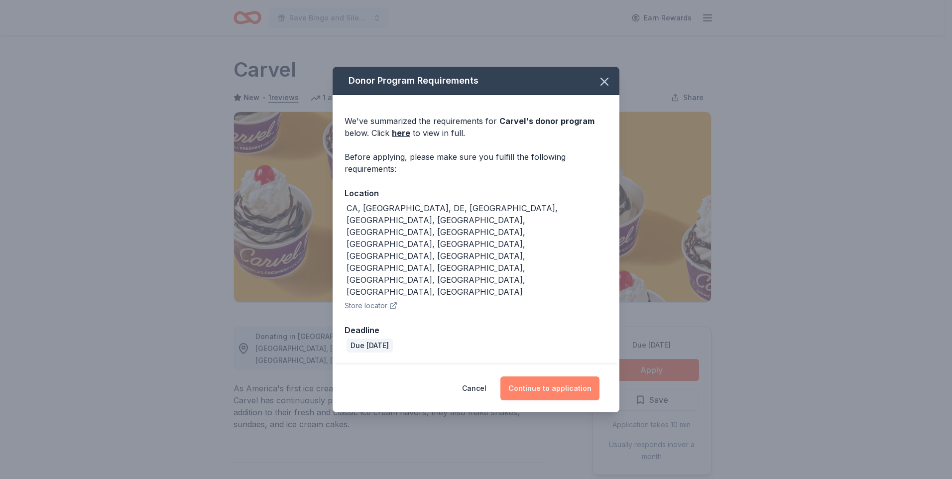
click at [539, 376] on button "Continue to application" at bounding box center [549, 388] width 99 height 24
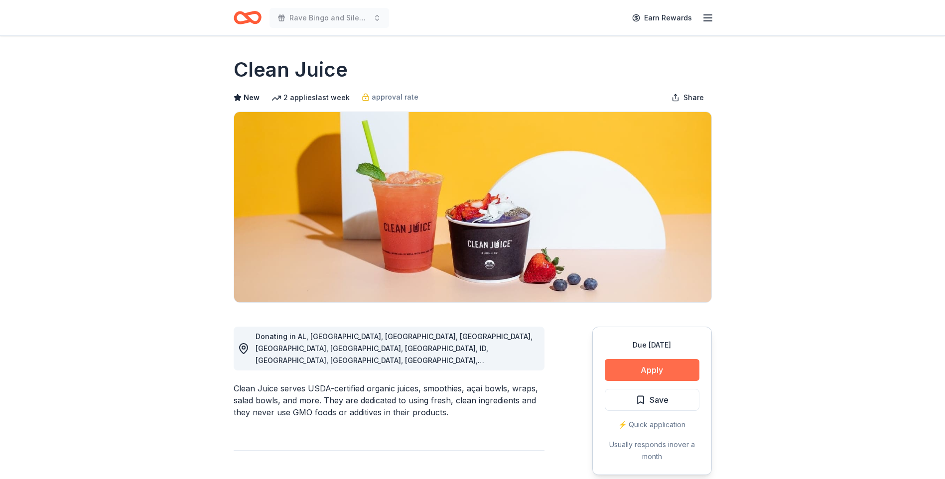
click at [653, 375] on button "Apply" at bounding box center [651, 370] width 95 height 22
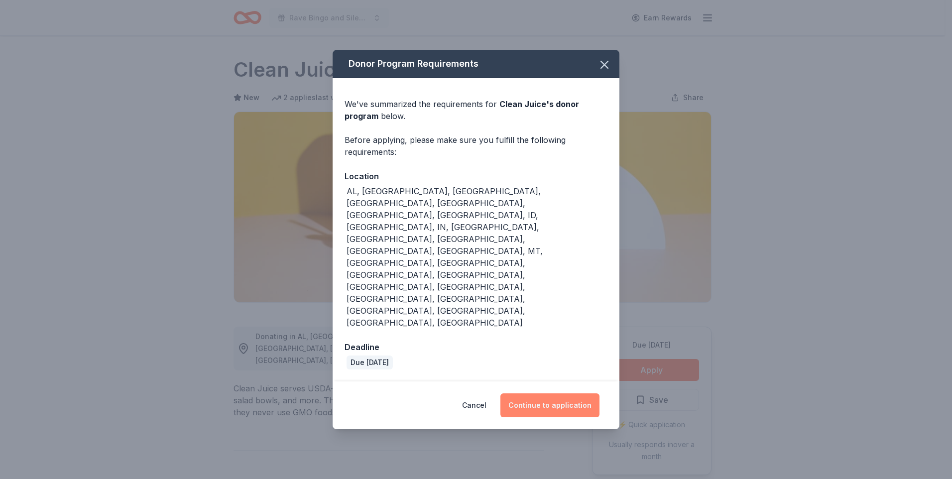
click at [536, 393] on button "Continue to application" at bounding box center [549, 405] width 99 height 24
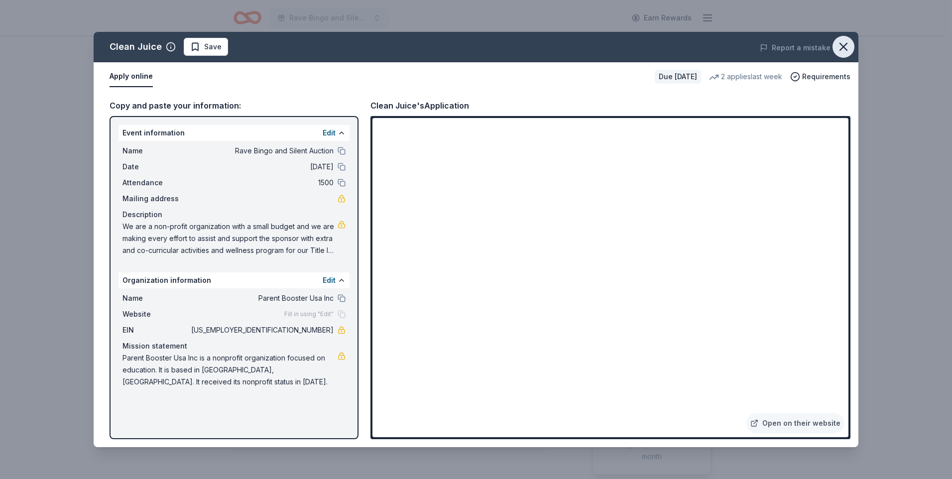
click at [843, 44] on icon "button" at bounding box center [843, 47] width 14 height 14
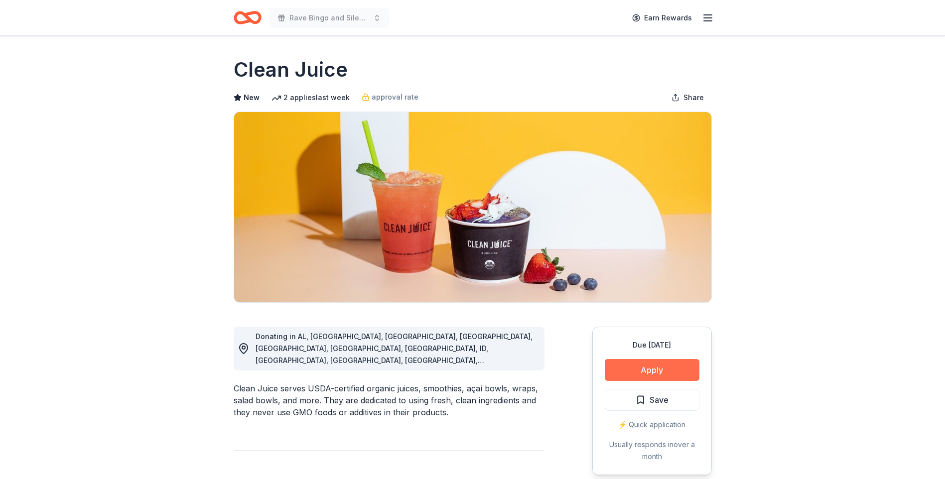
click at [648, 369] on button "Apply" at bounding box center [651, 370] width 95 height 22
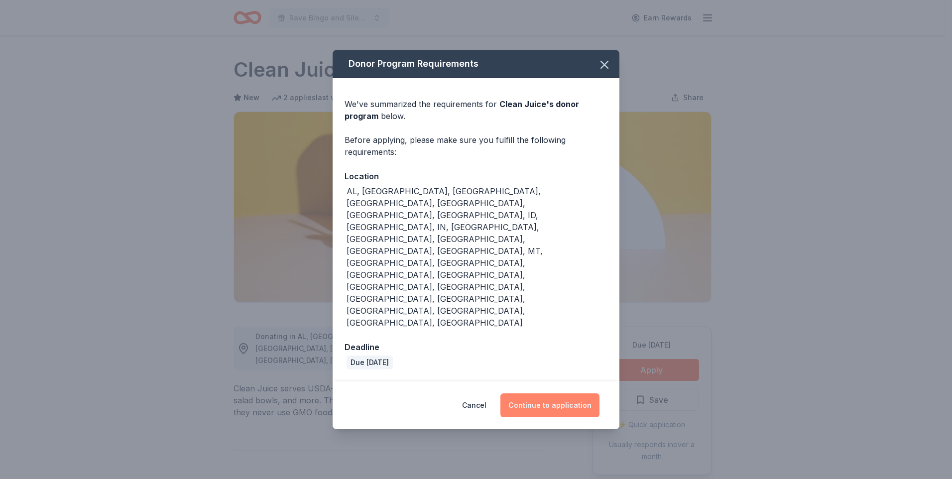
click at [555, 393] on button "Continue to application" at bounding box center [549, 405] width 99 height 24
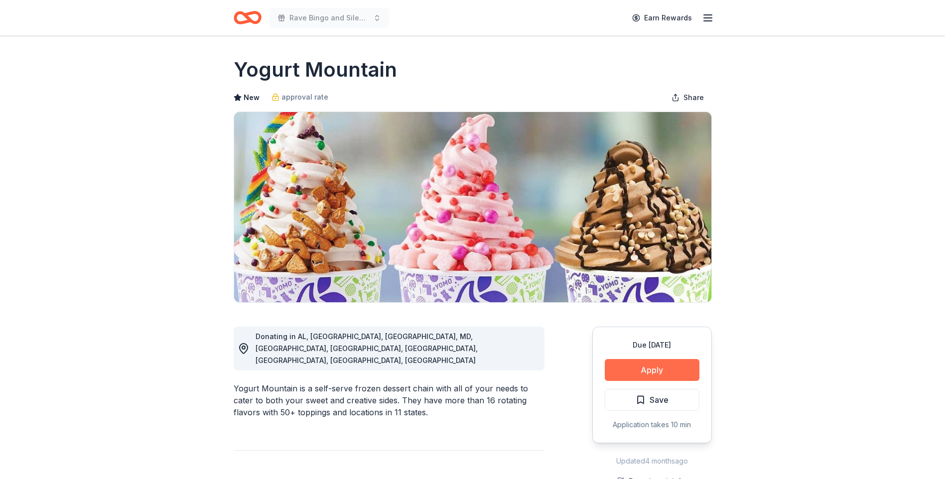
click at [658, 366] on button "Apply" at bounding box center [651, 370] width 95 height 22
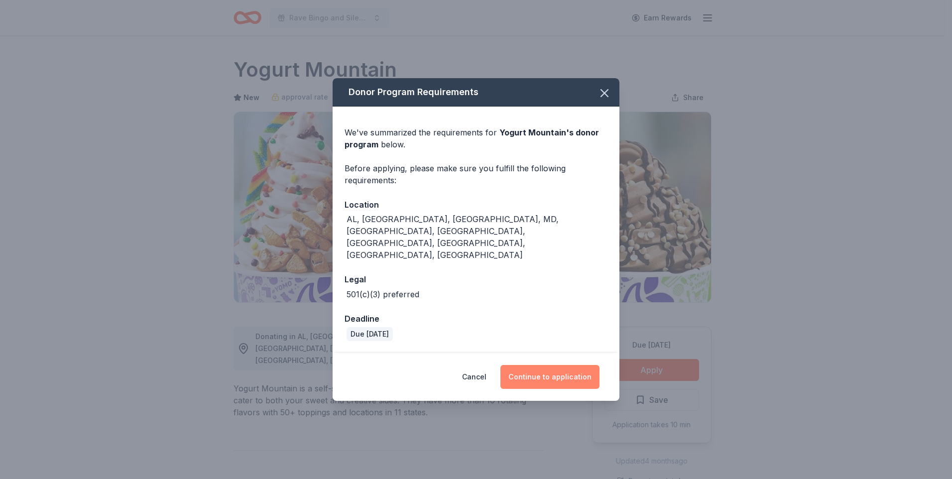
click at [551, 365] on button "Continue to application" at bounding box center [549, 377] width 99 height 24
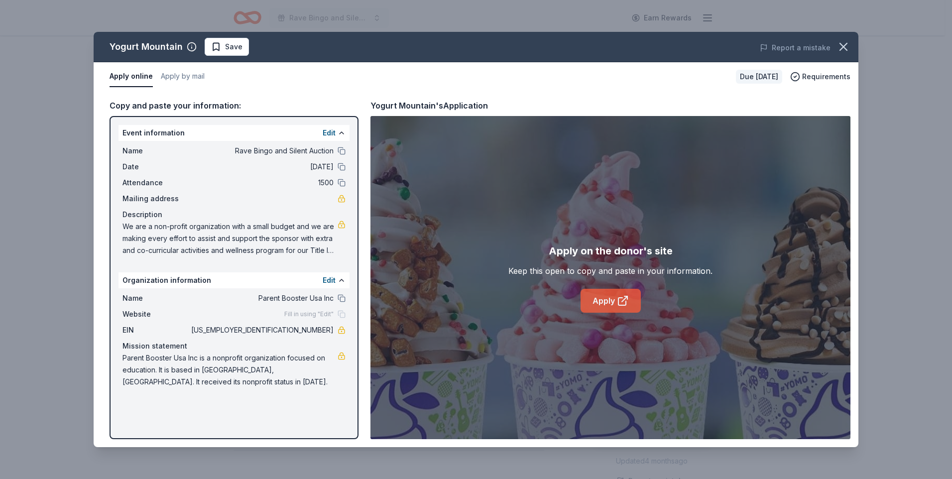
click at [596, 302] on link "Apply" at bounding box center [611, 301] width 60 height 24
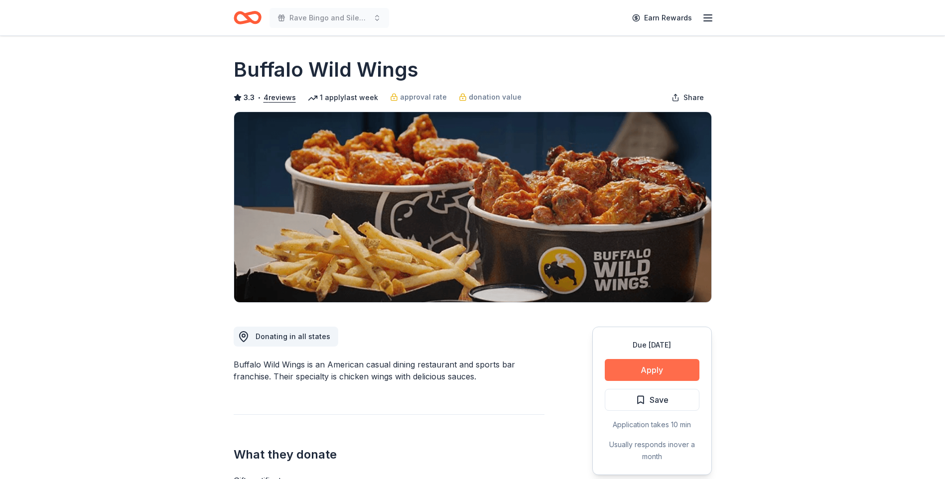
click at [676, 368] on button "Apply" at bounding box center [651, 370] width 95 height 22
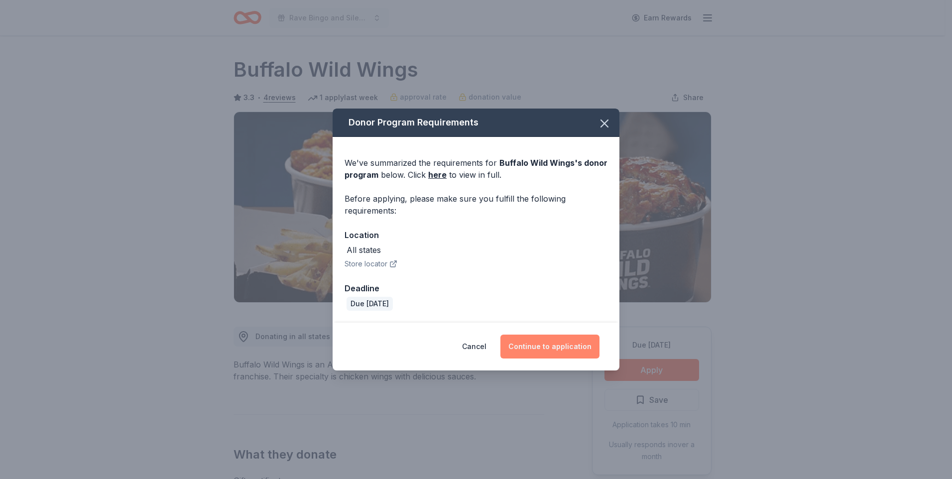
click at [547, 346] on button "Continue to application" at bounding box center [549, 347] width 99 height 24
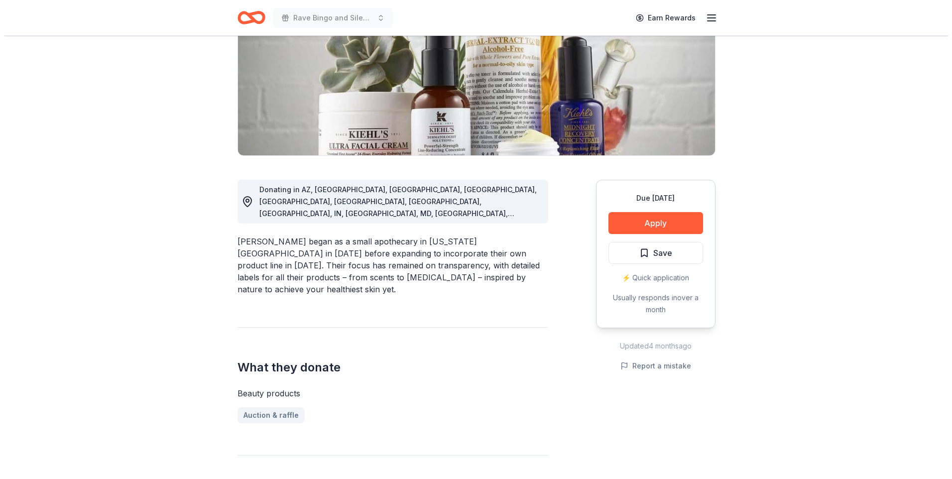
scroll to position [149, 0]
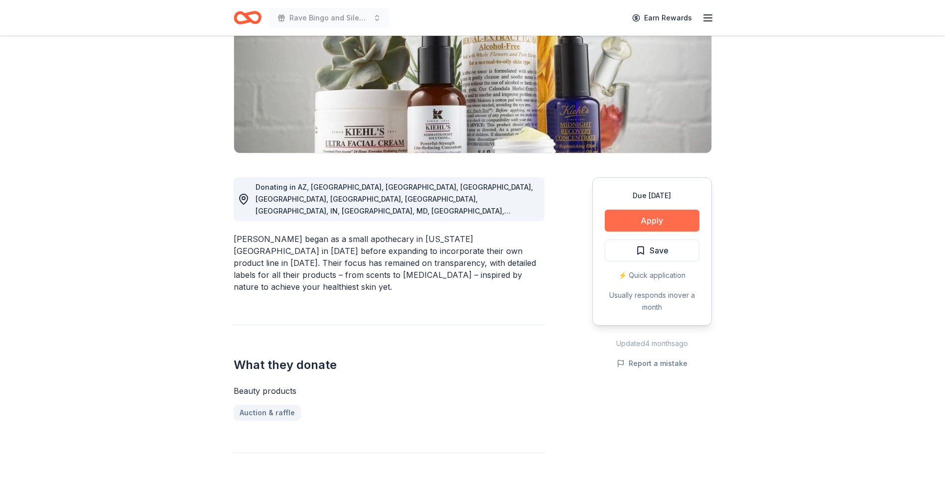
click at [648, 219] on button "Apply" at bounding box center [651, 221] width 95 height 22
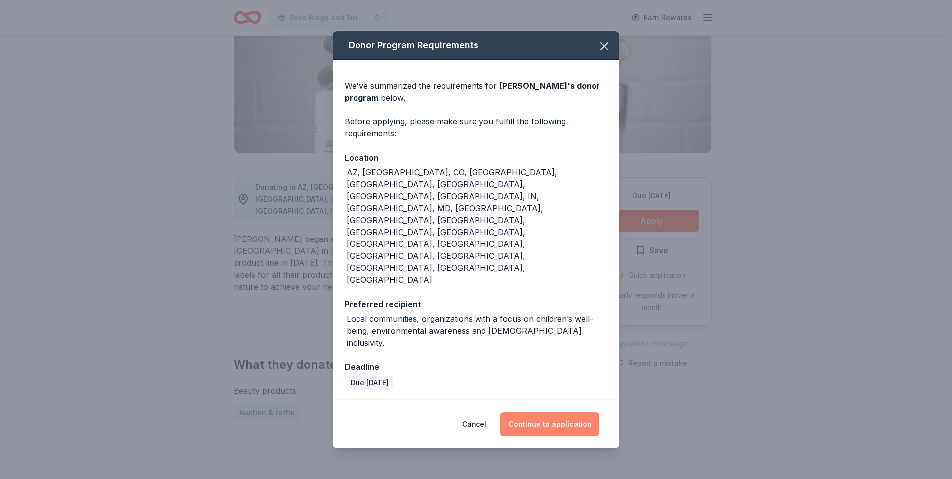
click at [558, 412] on button "Continue to application" at bounding box center [549, 424] width 99 height 24
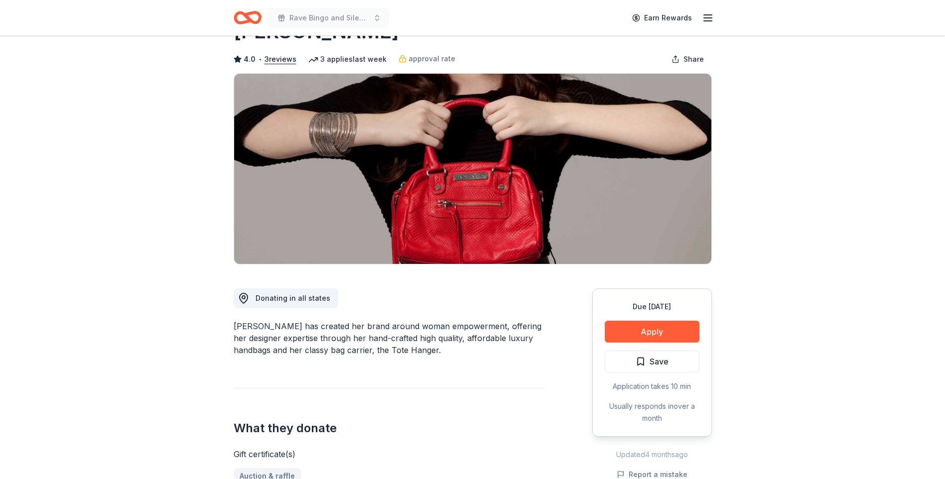
scroll to position [50, 0]
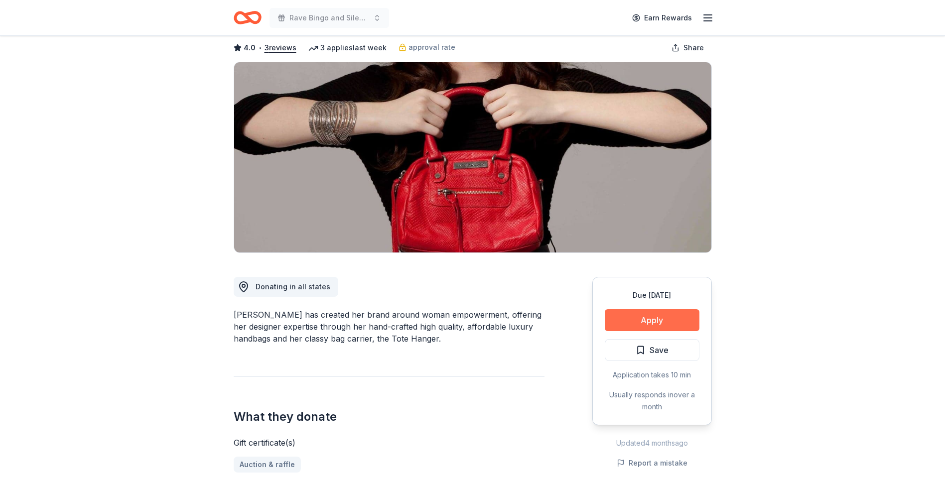
click at [635, 323] on button "Apply" at bounding box center [651, 320] width 95 height 22
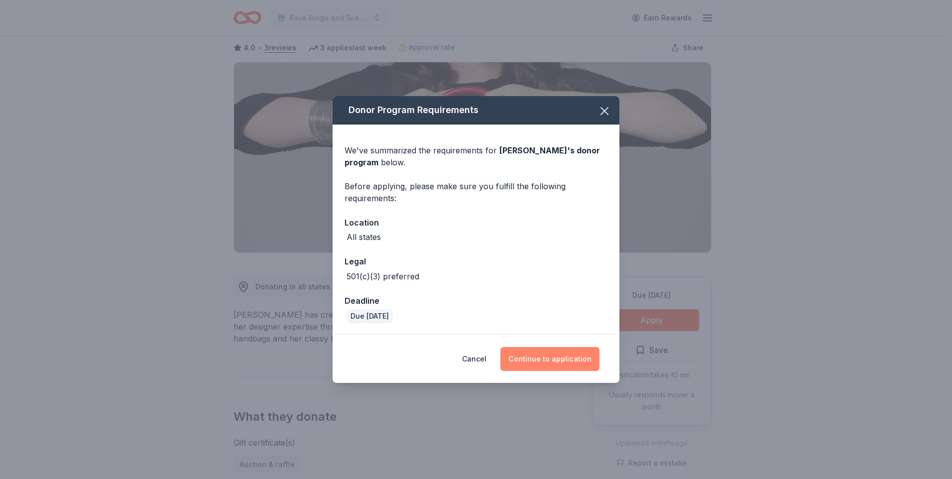
click at [545, 364] on button "Continue to application" at bounding box center [549, 359] width 99 height 24
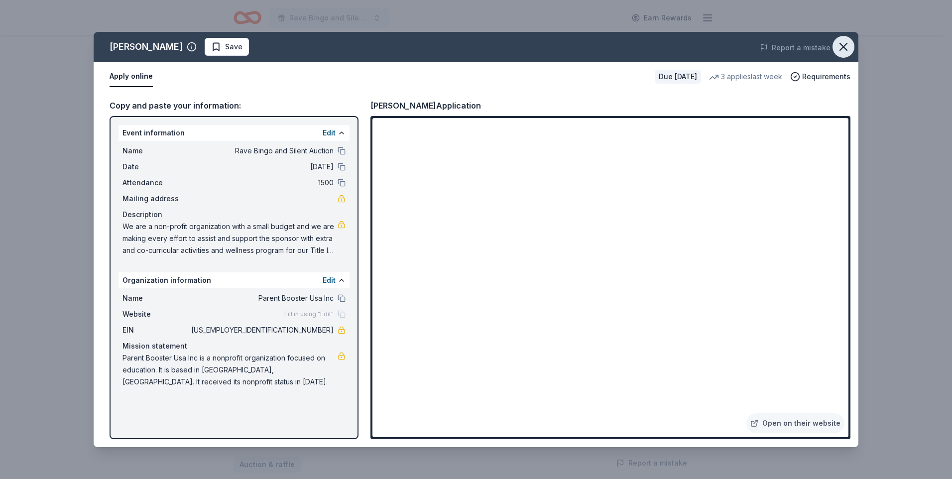
click at [849, 42] on icon "button" at bounding box center [843, 47] width 14 height 14
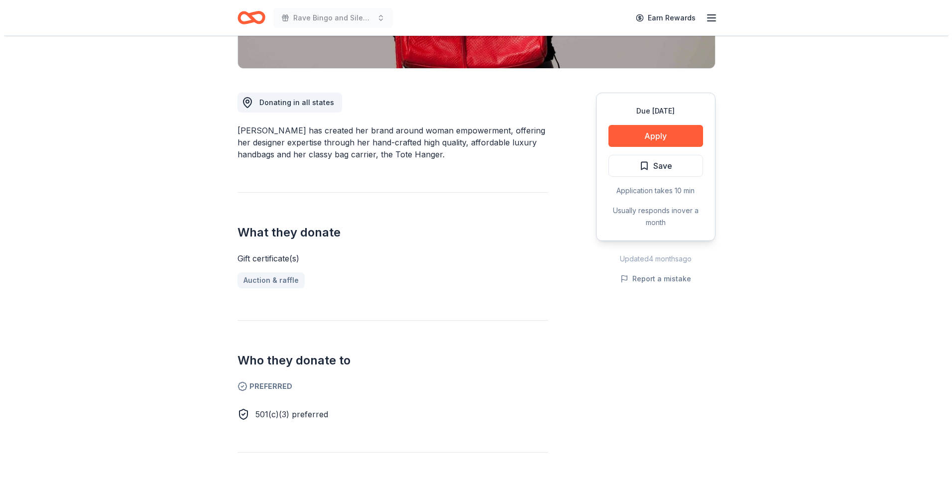
scroll to position [199, 0]
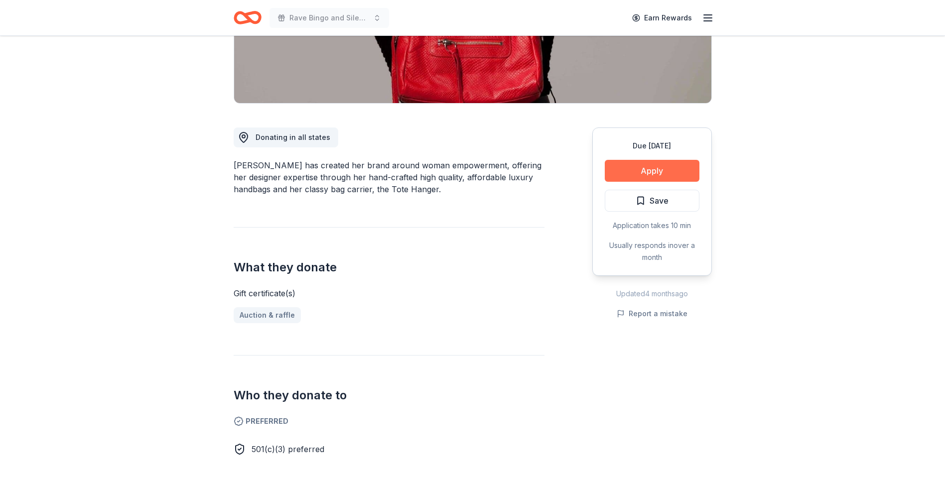
click at [663, 170] on button "Apply" at bounding box center [651, 171] width 95 height 22
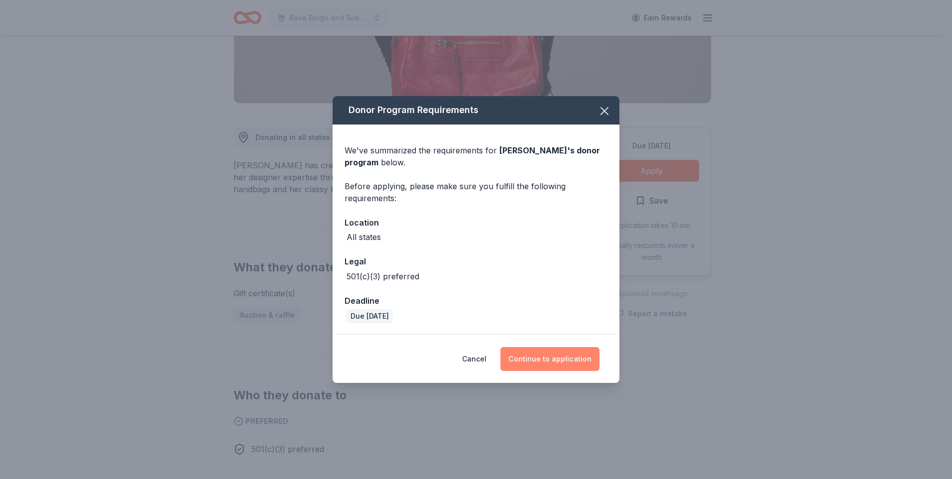
click at [553, 363] on button "Continue to application" at bounding box center [549, 359] width 99 height 24
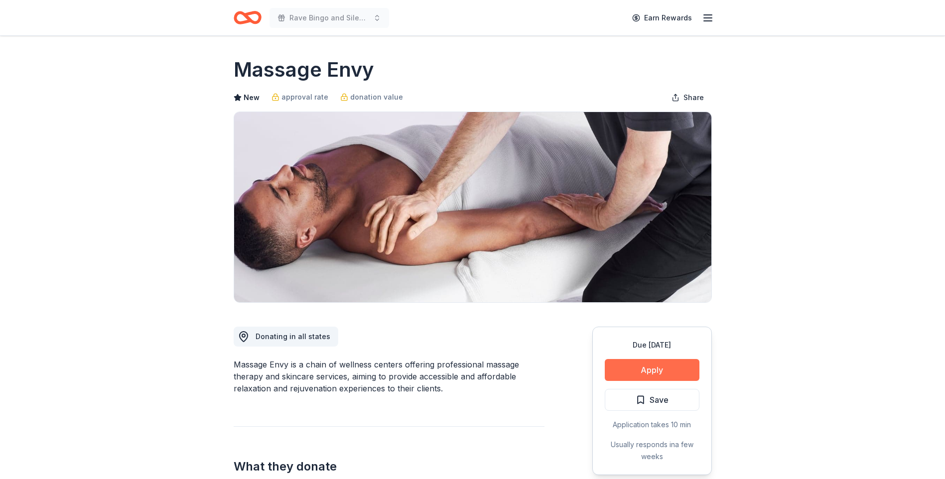
click at [641, 371] on button "Apply" at bounding box center [651, 370] width 95 height 22
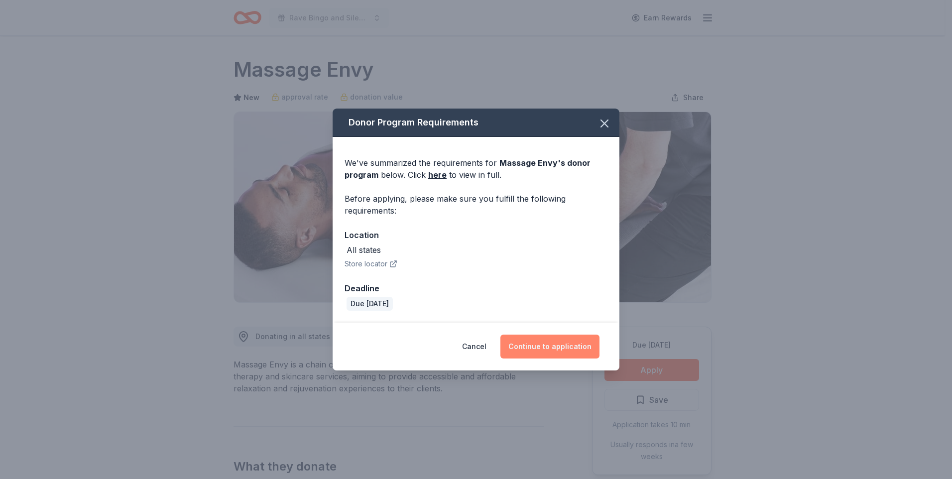
click at [562, 344] on button "Continue to application" at bounding box center [549, 347] width 99 height 24
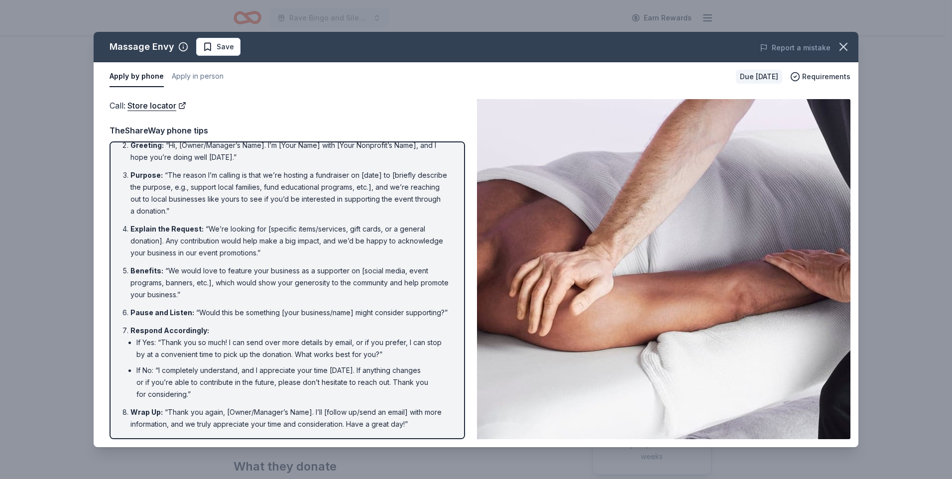
scroll to position [53, 0]
